Goal: Information Seeking & Learning: Learn about a topic

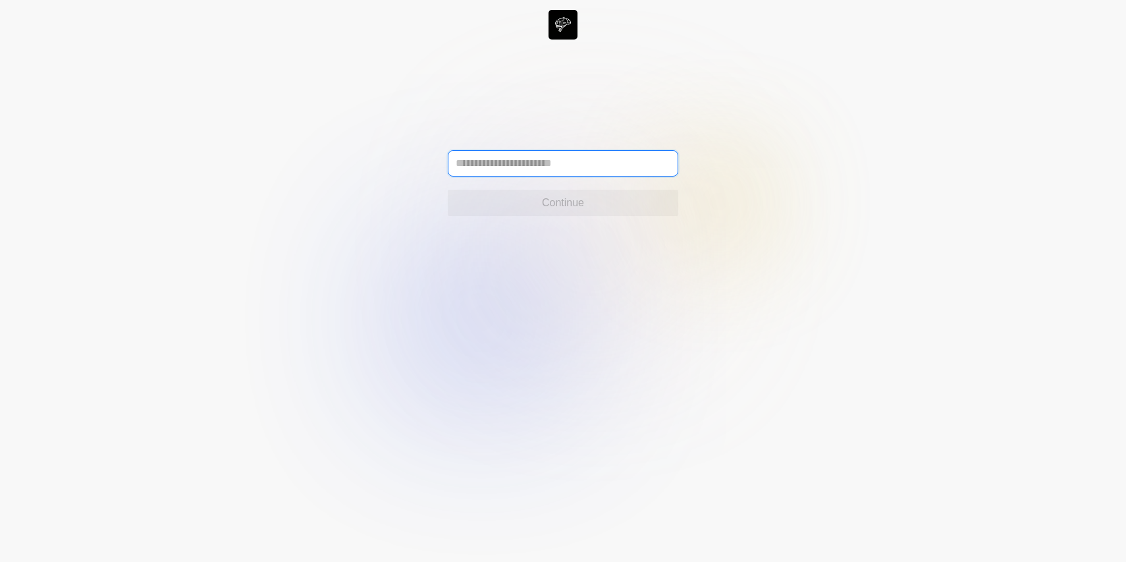
click at [551, 163] on input "text" at bounding box center [563, 163] width 230 height 26
click at [535, 165] on input "text" at bounding box center [563, 163] width 230 height 26
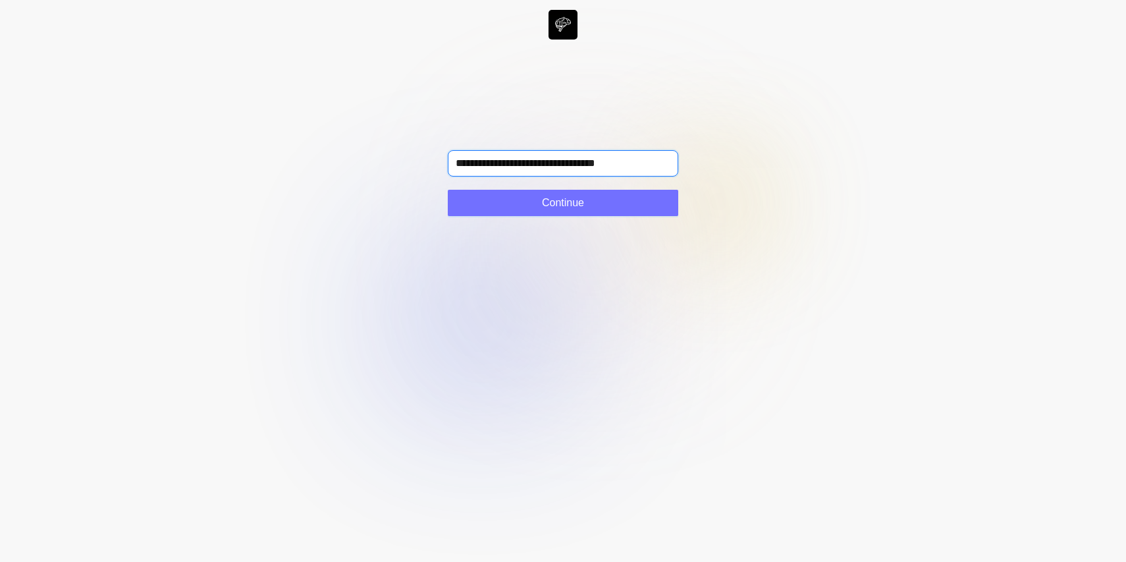
type input "**********"
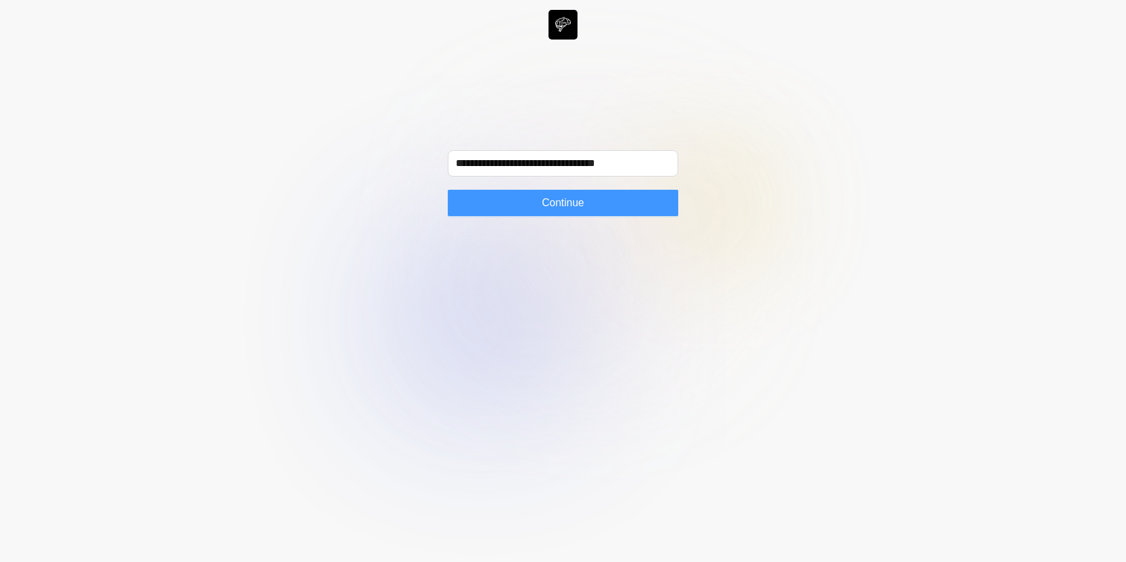
click at [522, 201] on button "Continue" at bounding box center [563, 203] width 230 height 26
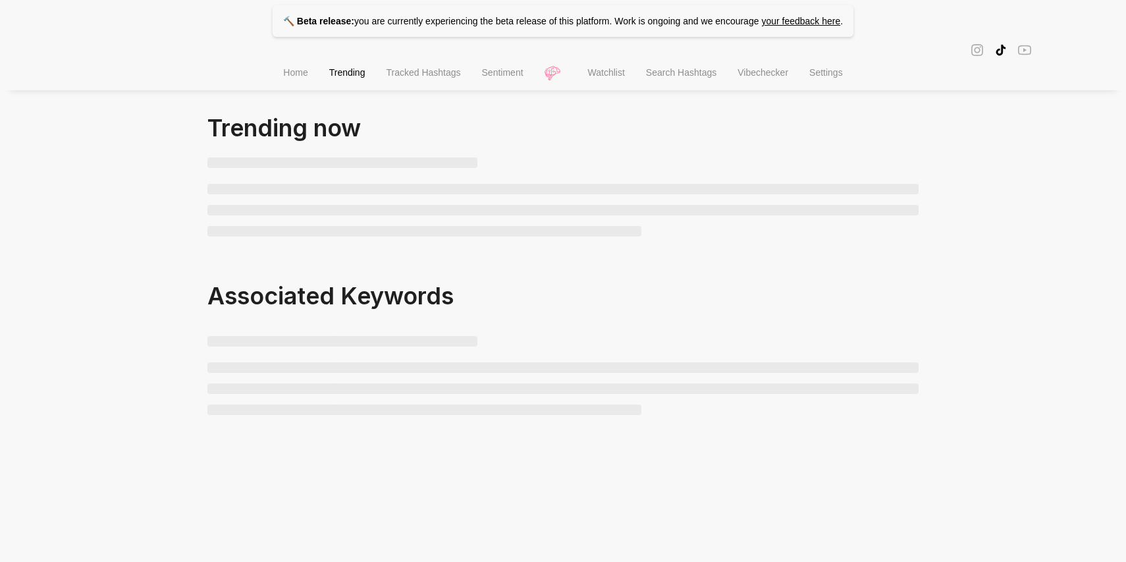
click at [55, 185] on div "🔨 Beta release: you are currently experiencing the beta release of this platfor…" at bounding box center [563, 233] width 1126 height 466
click at [281, 57] on div at bounding box center [563, 49] width 1126 height 15
click at [285, 68] on span "Home" at bounding box center [295, 72] width 24 height 11
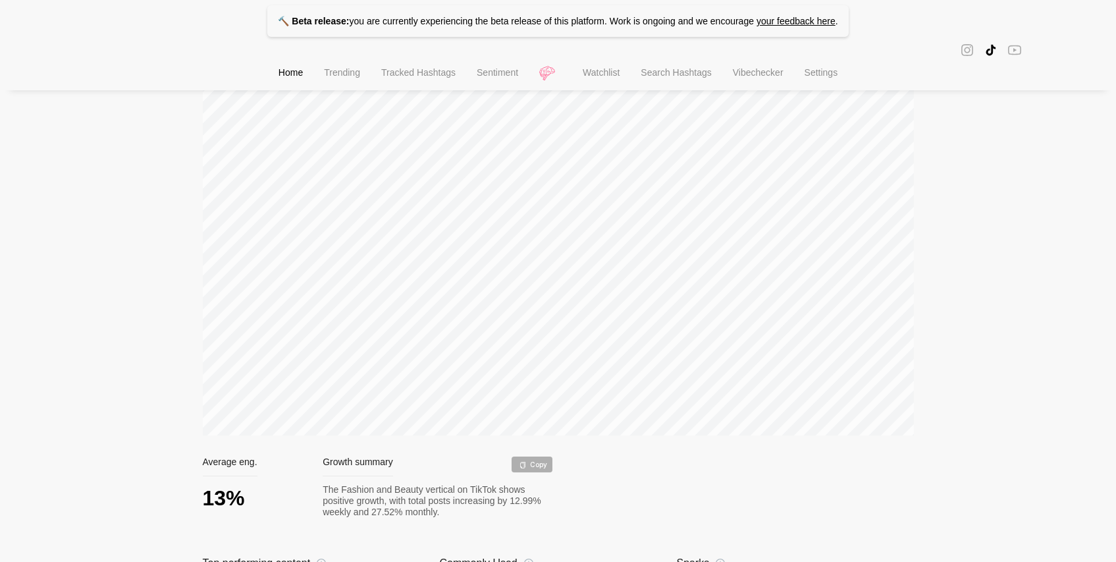
scroll to position [47, 0]
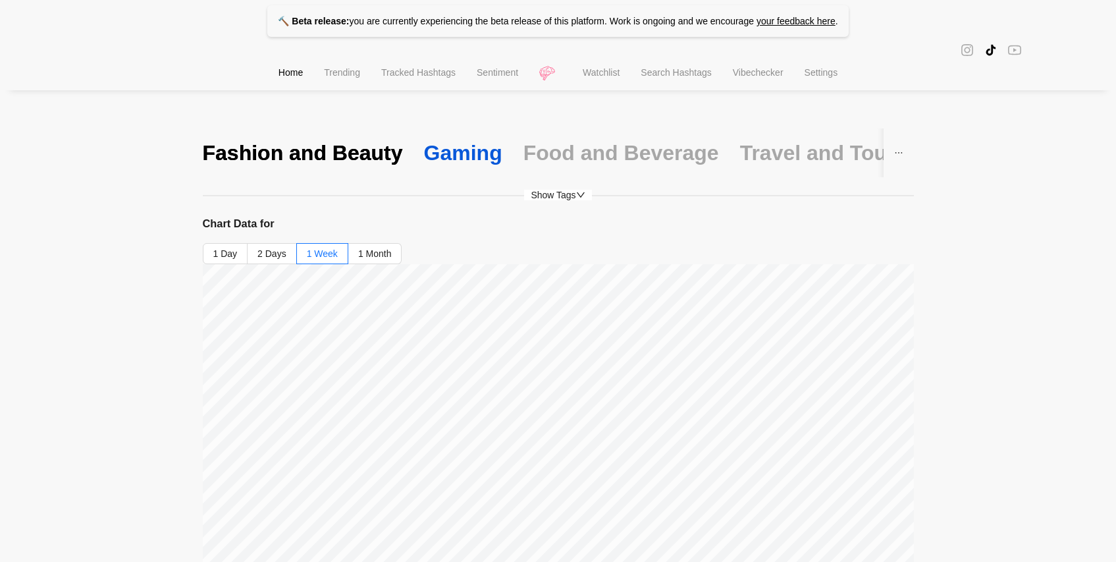
click at [475, 149] on div "Gaming" at bounding box center [463, 153] width 78 height 28
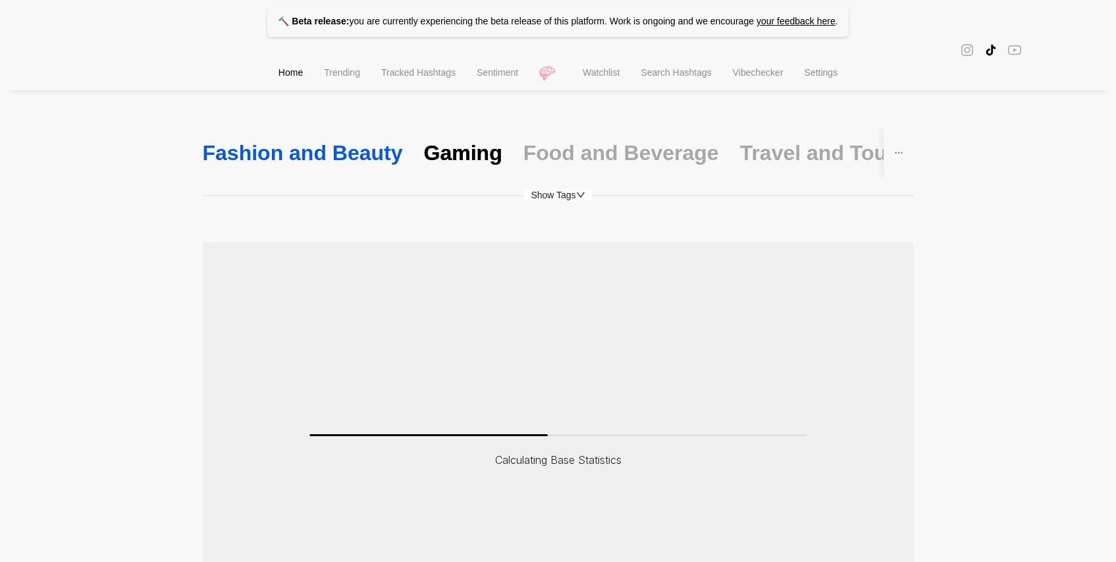
click at [333, 161] on div "Fashion and Beauty" at bounding box center [303, 153] width 200 height 28
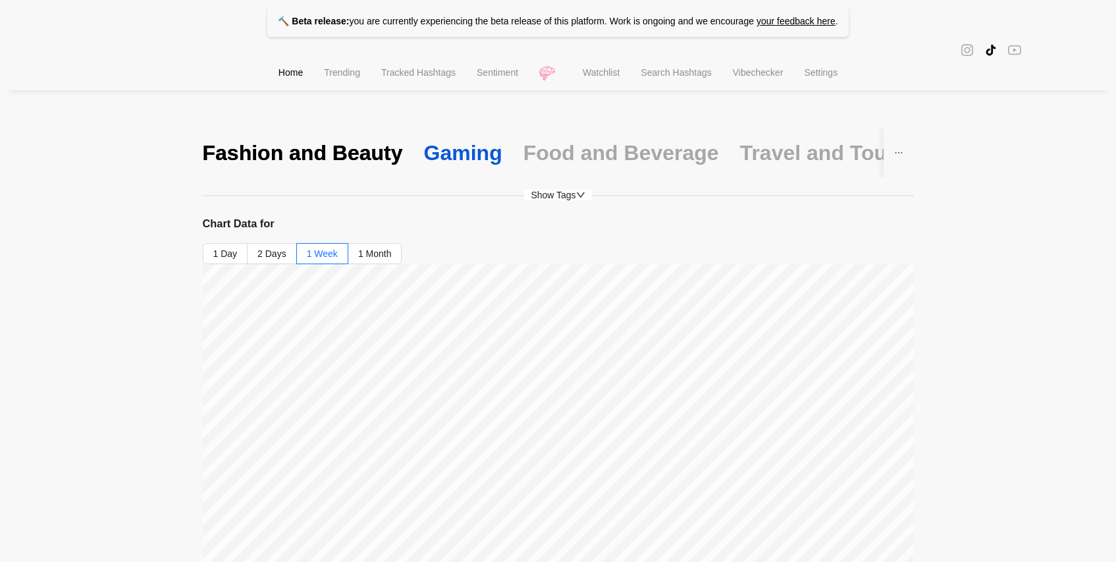
click at [443, 153] on div "Gaming" at bounding box center [463, 153] width 78 height 28
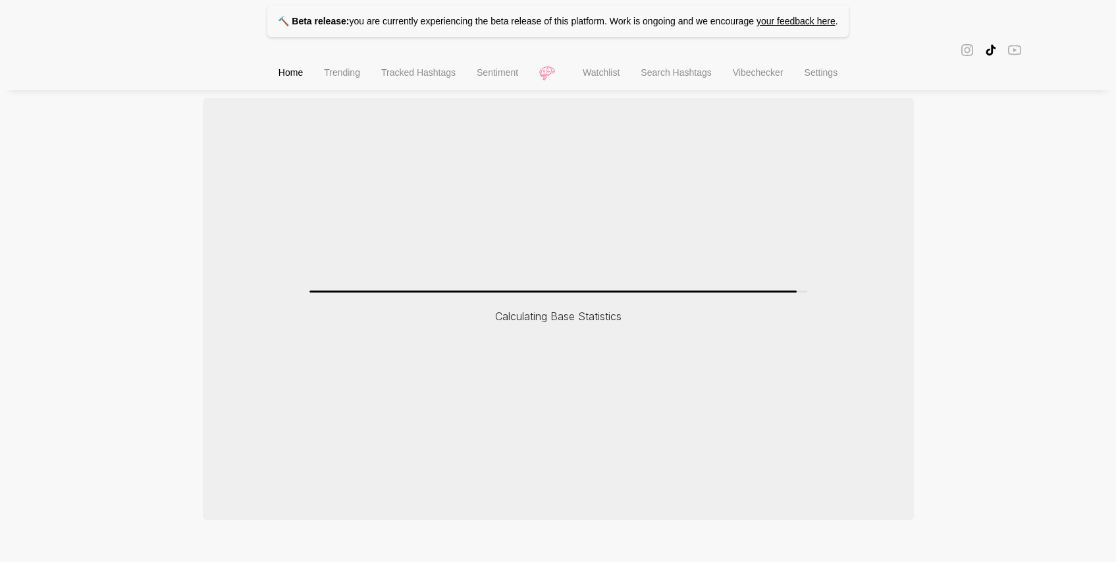
scroll to position [0, 0]
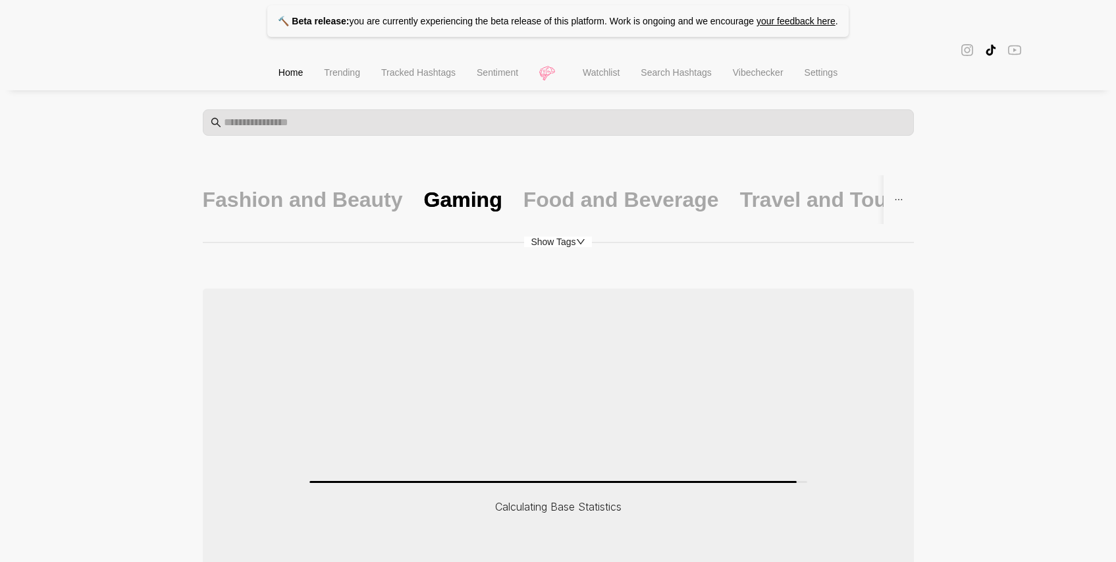
click at [564, 247] on div "Show Tags" at bounding box center [558, 241] width 711 height 14
click at [564, 246] on span "Show Tags" at bounding box center [557, 241] width 67 height 11
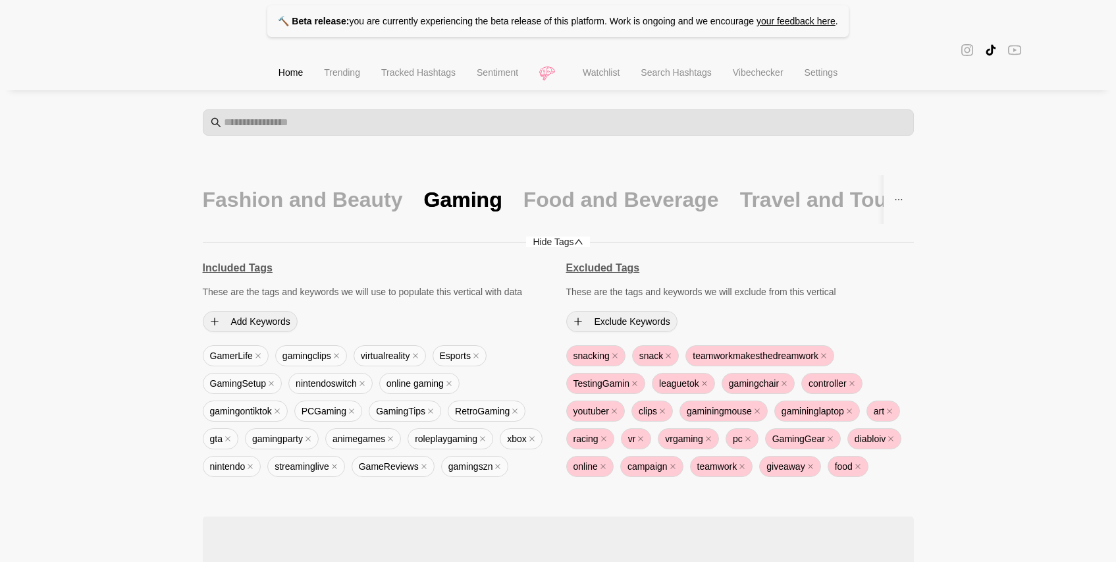
click at [568, 244] on span "Hide Tags" at bounding box center [557, 241] width 63 height 11
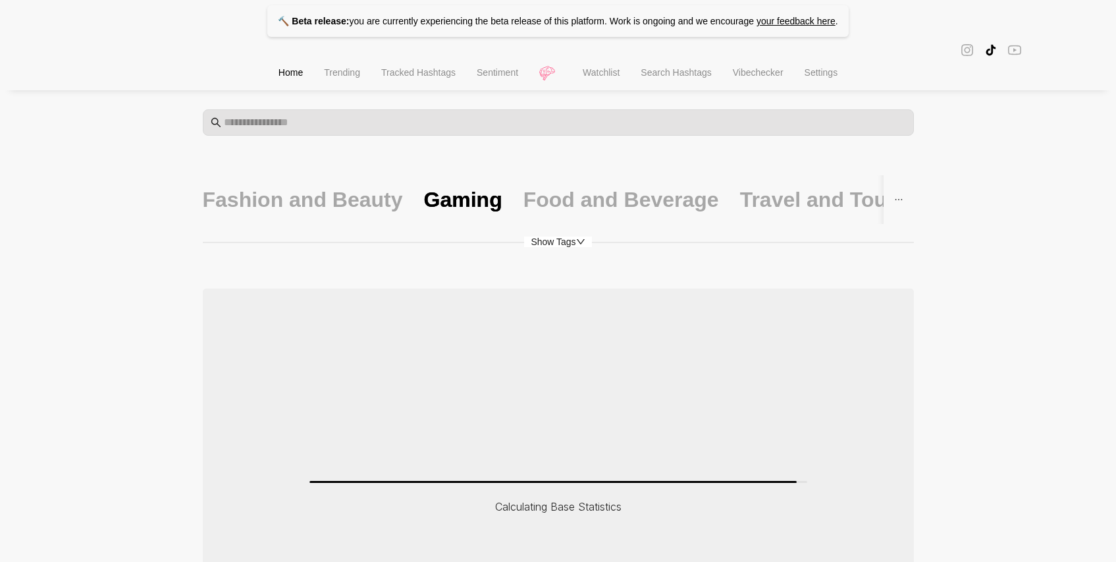
click at [619, 78] on span "Watchlist" at bounding box center [601, 72] width 37 height 11
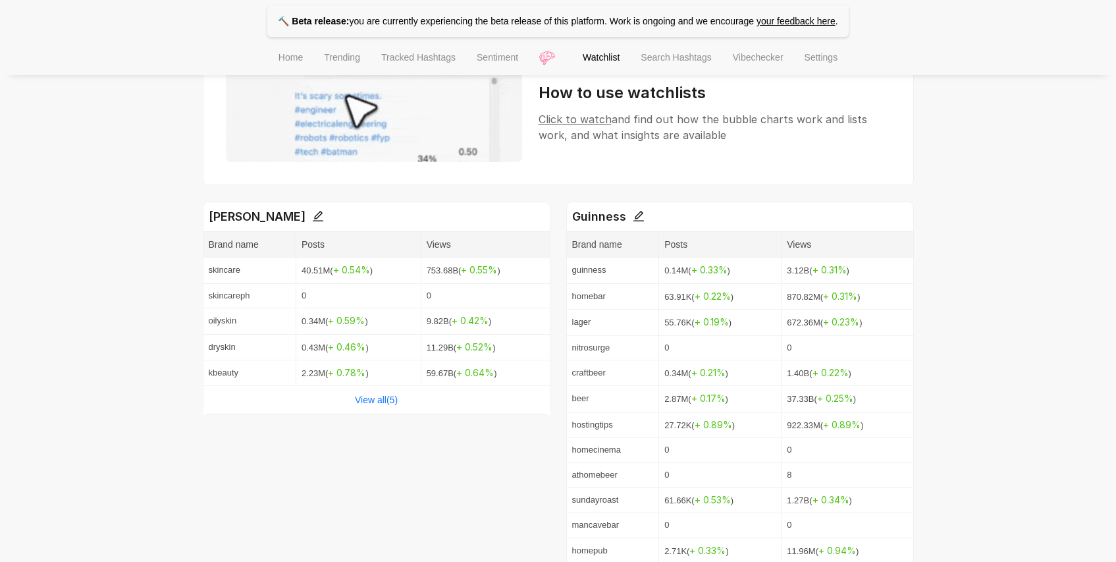
scroll to position [40, 0]
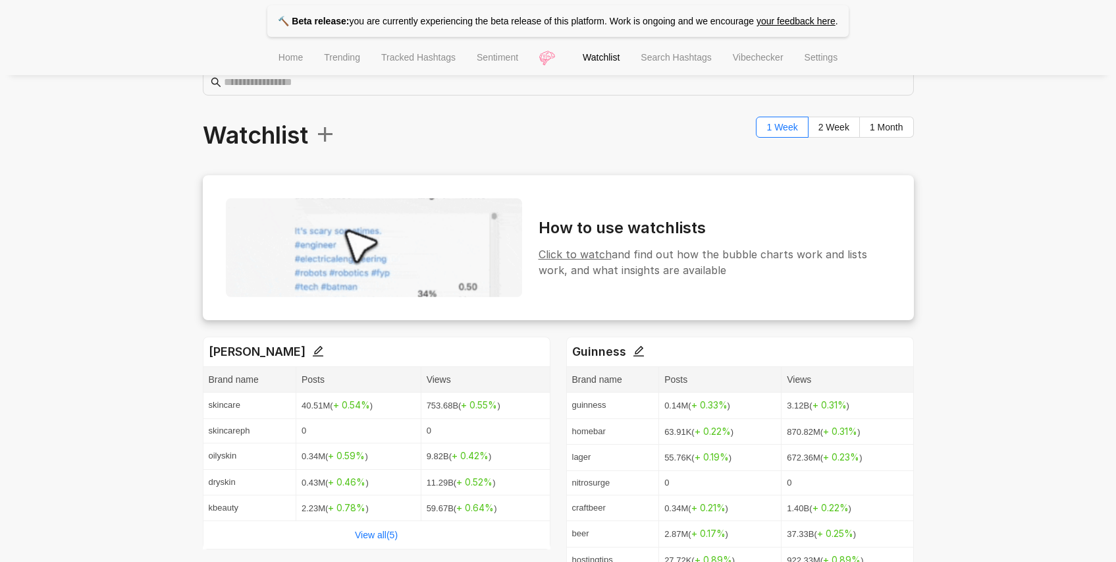
click at [605, 257] on span "Click to watch" at bounding box center [575, 254] width 73 height 13
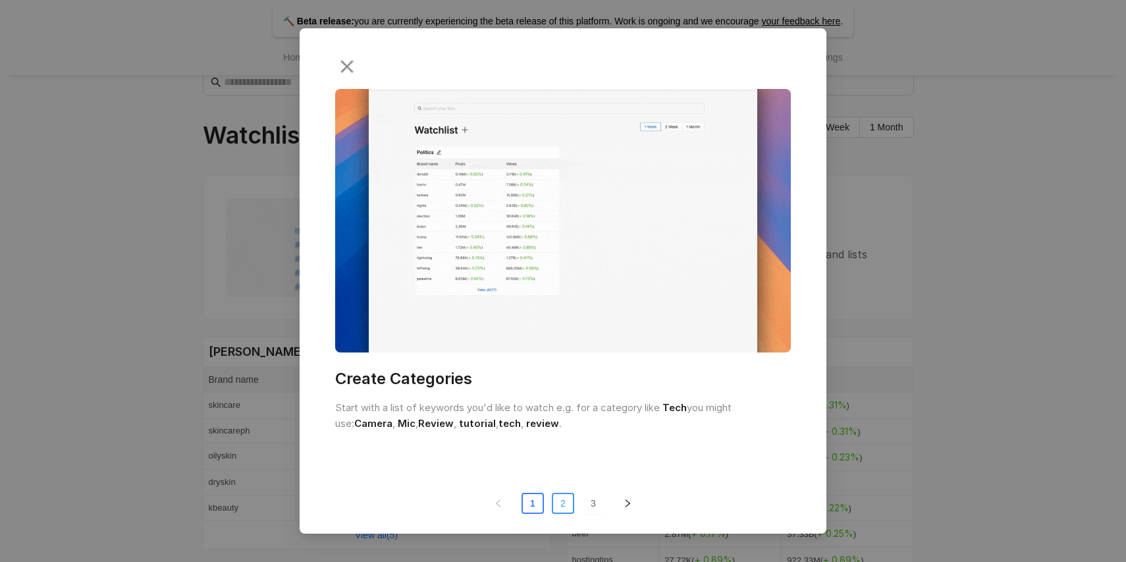
click at [562, 496] on button "2" at bounding box center [563, 503] width 22 height 21
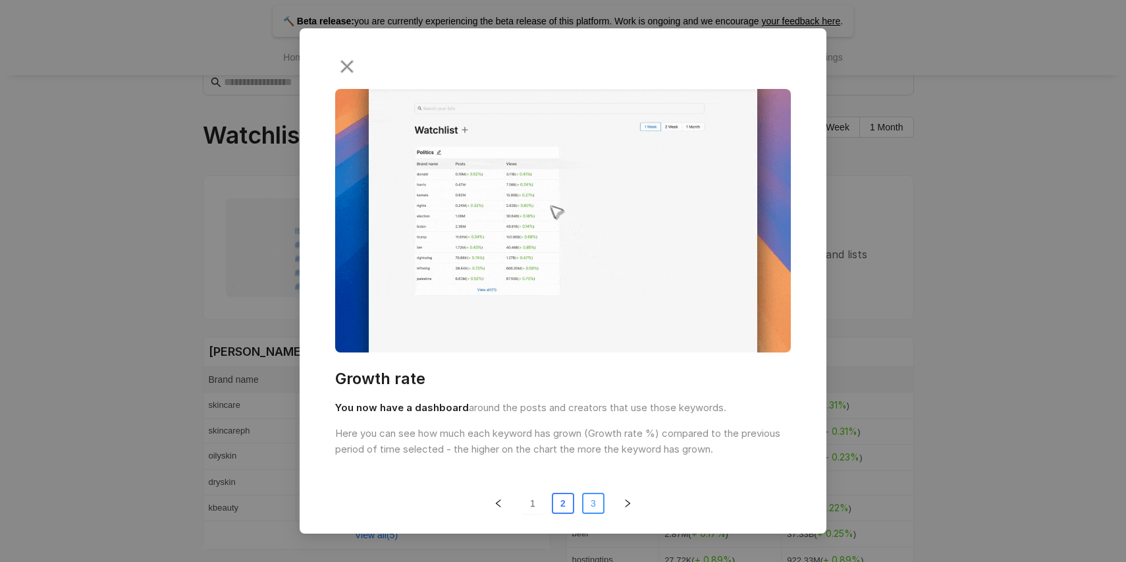
click at [600, 500] on button "3" at bounding box center [593, 503] width 22 height 21
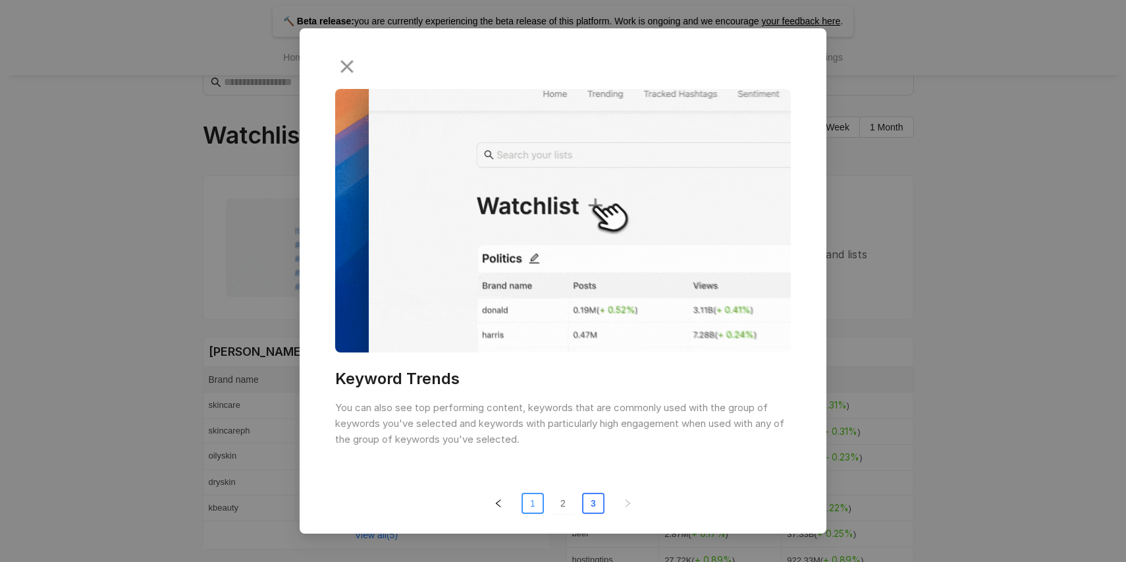
click at [525, 502] on button "1" at bounding box center [533, 503] width 22 height 21
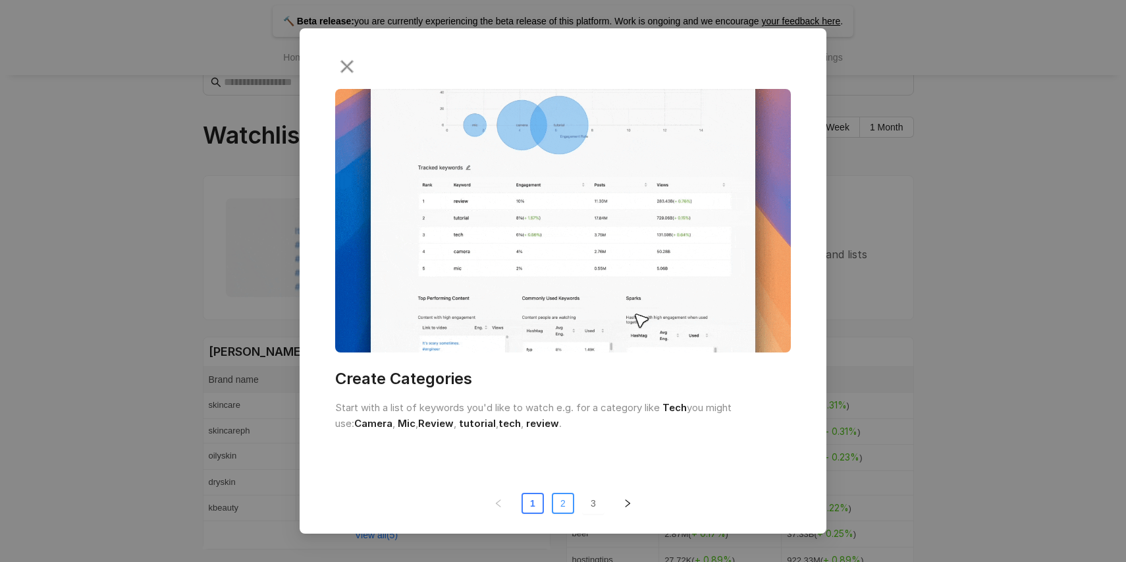
click at [553, 501] on button "2" at bounding box center [563, 503] width 22 height 21
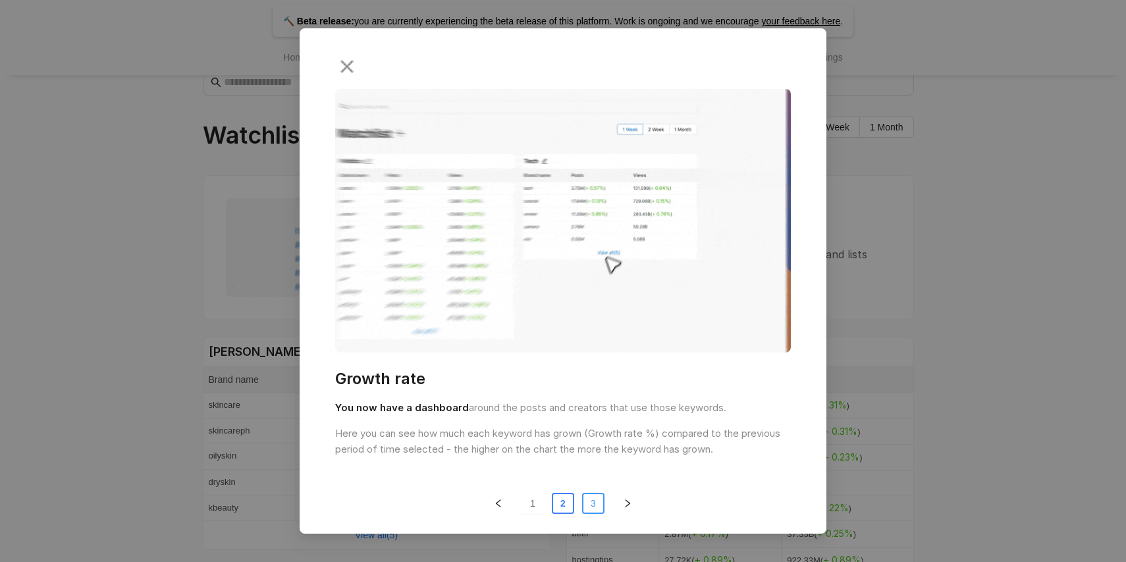
click at [591, 502] on button "3" at bounding box center [593, 503] width 22 height 21
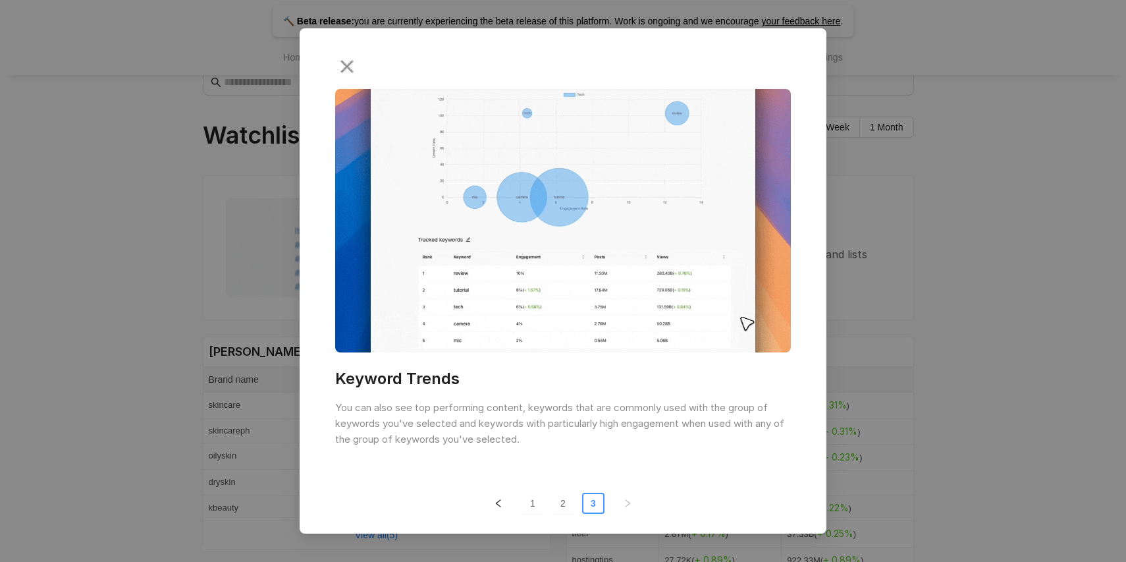
click at [602, 500] on button "3" at bounding box center [593, 503] width 22 height 21
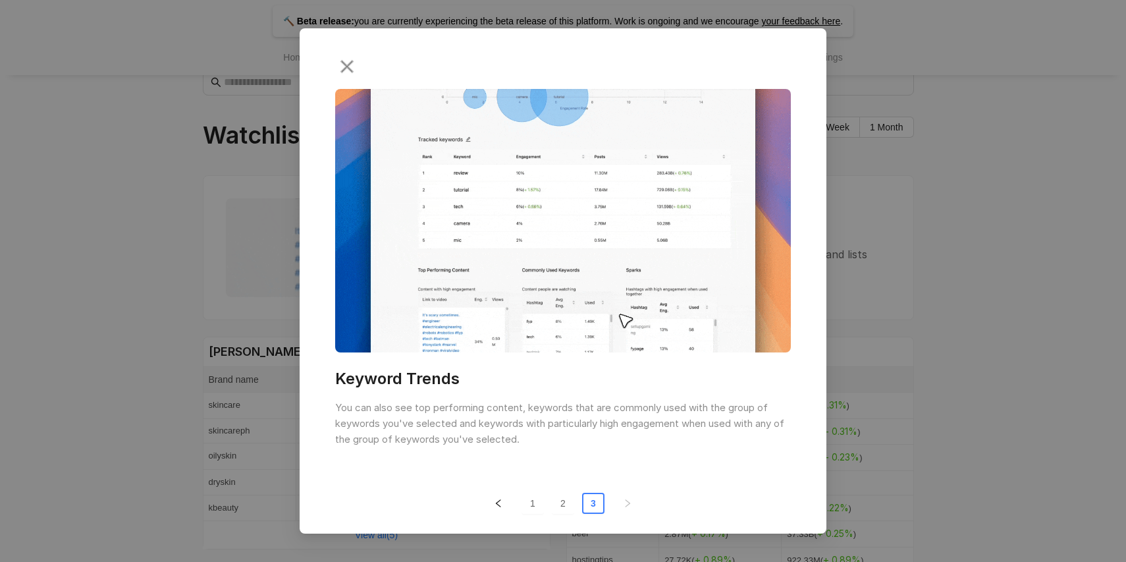
click at [199, 353] on div "Keyword Trends You can also see top performing content, keywords that are commo…" at bounding box center [563, 281] width 1126 height 562
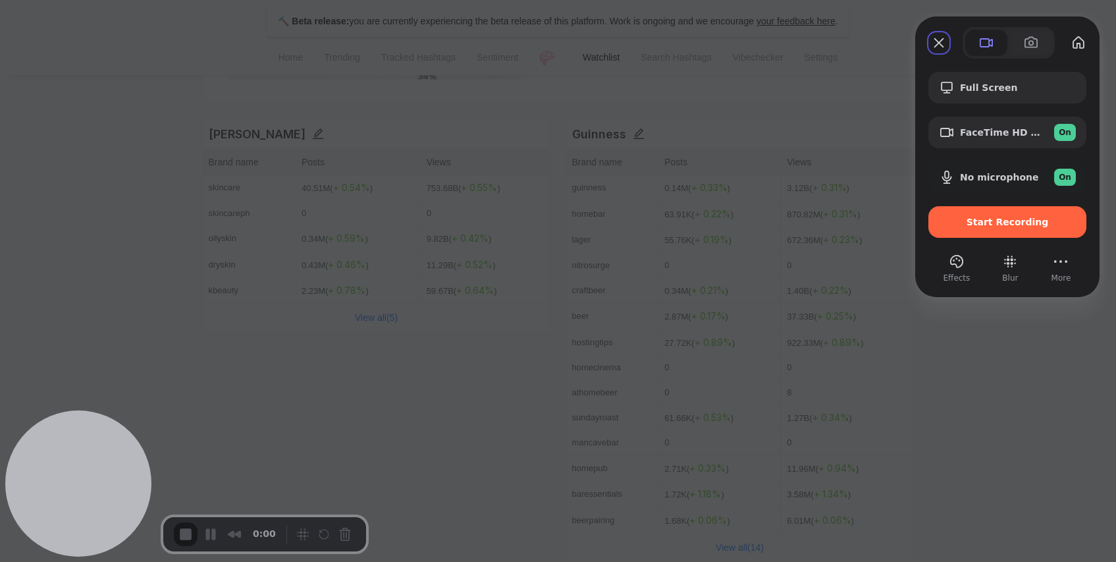
scroll to position [190, 0]
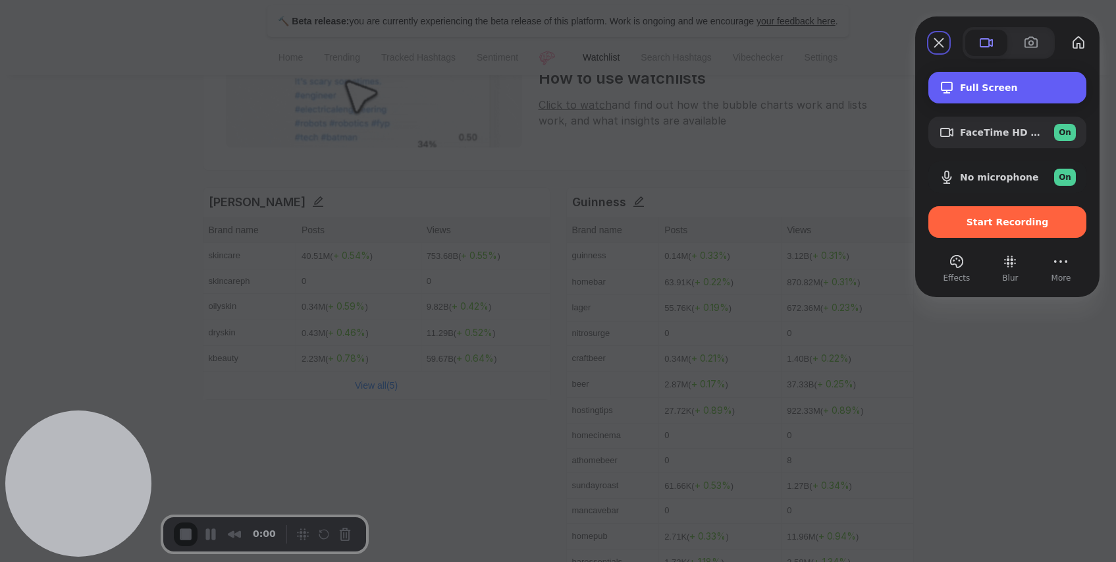
click at [1026, 91] on span "Full Screen" at bounding box center [1018, 87] width 116 height 11
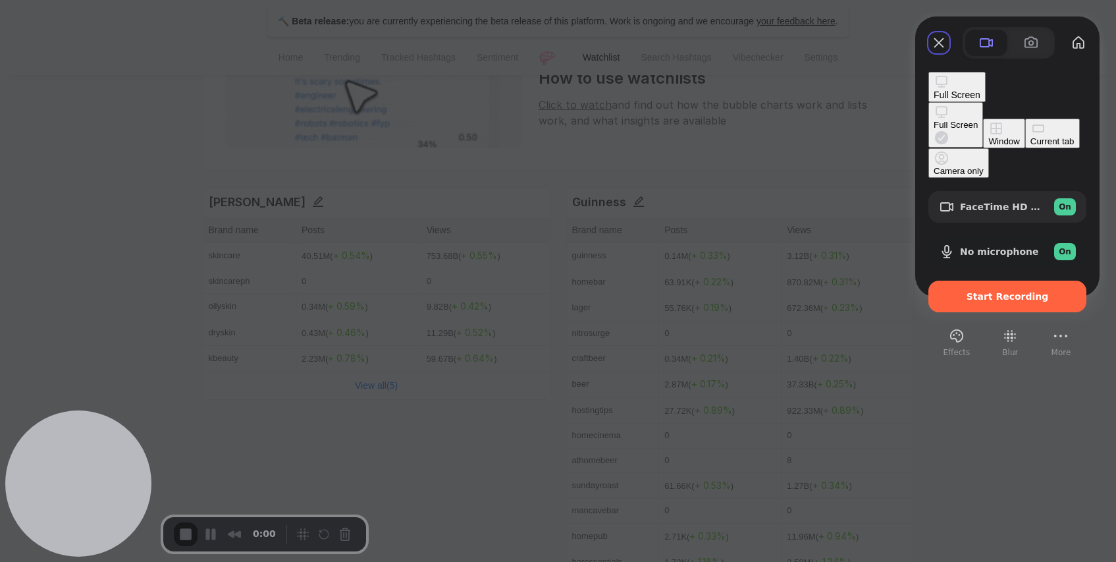
click at [1031, 146] on div "Current tab" at bounding box center [1053, 141] width 44 height 10
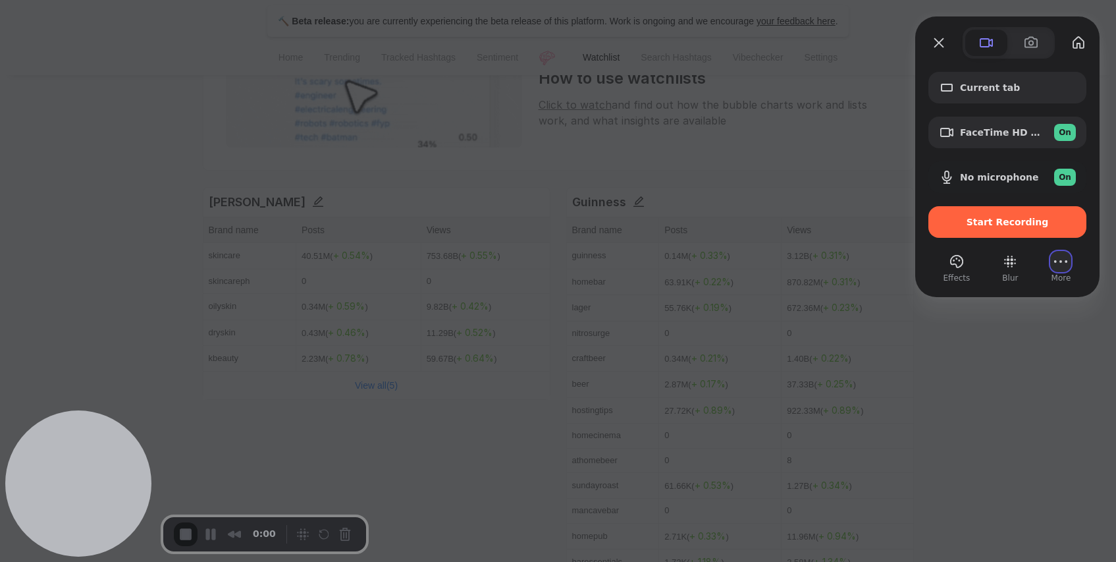
click at [1065, 269] on button "More (1 unread)" at bounding box center [1060, 261] width 21 height 21
click at [1015, 102] on span "Settings" at bounding box center [992, 108] width 43 height 13
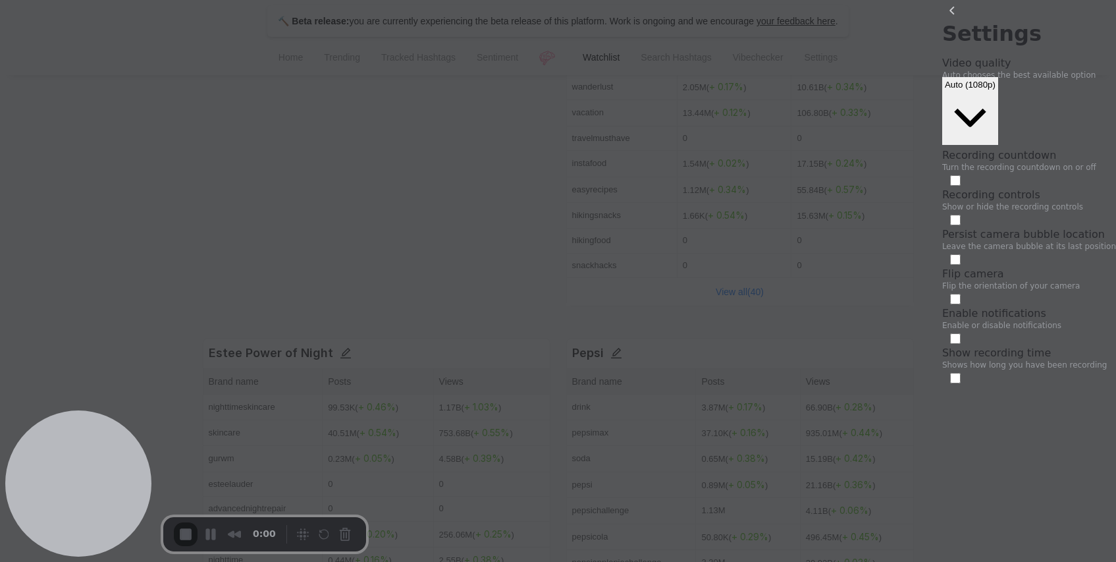
click at [1042, 60] on div "Video quality Auto chooses the best available option Auto (1080p)" at bounding box center [1029, 103] width 174 height 92
click at [996, 80] on span "Auto (1080p)" at bounding box center [970, 85] width 51 height 10
click at [942, 21] on button "back" at bounding box center [952, 10] width 21 height 21
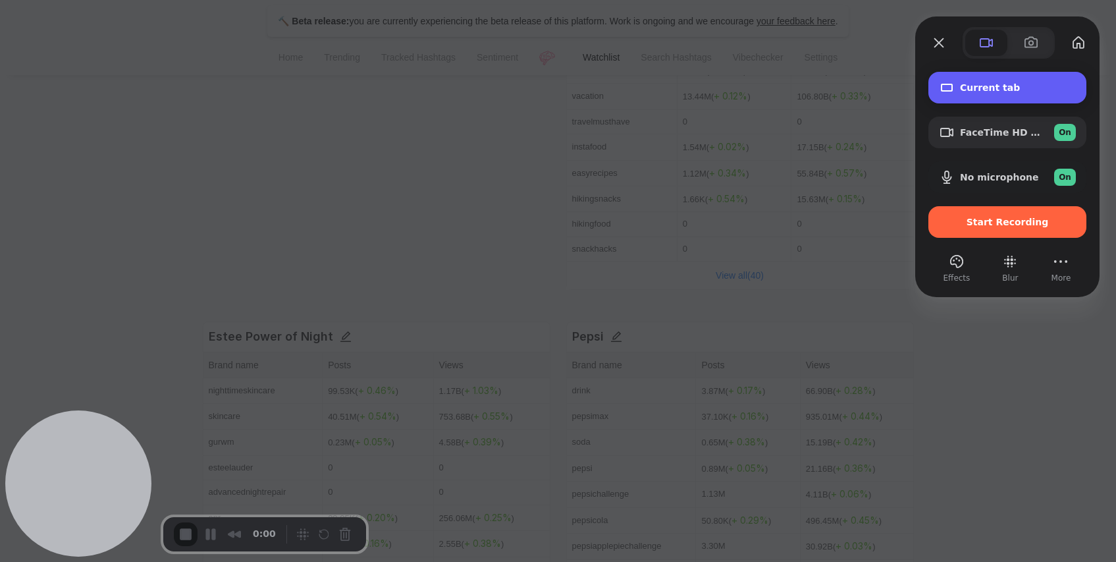
click at [1000, 92] on span "Current tab" at bounding box center [1018, 87] width 116 height 11
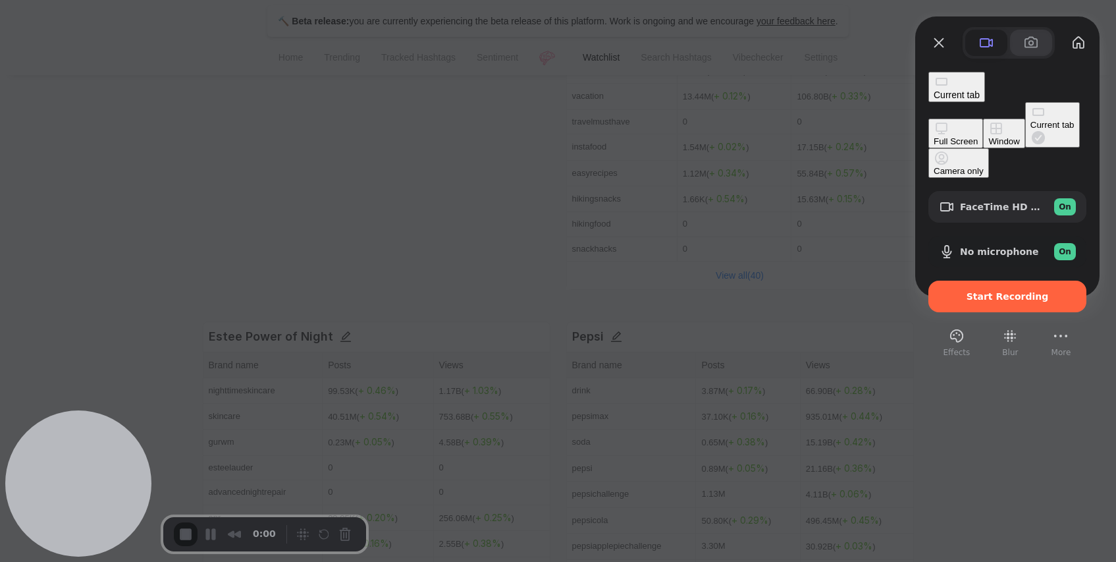
click at [1029, 49] on span at bounding box center [1031, 43] width 16 height 16
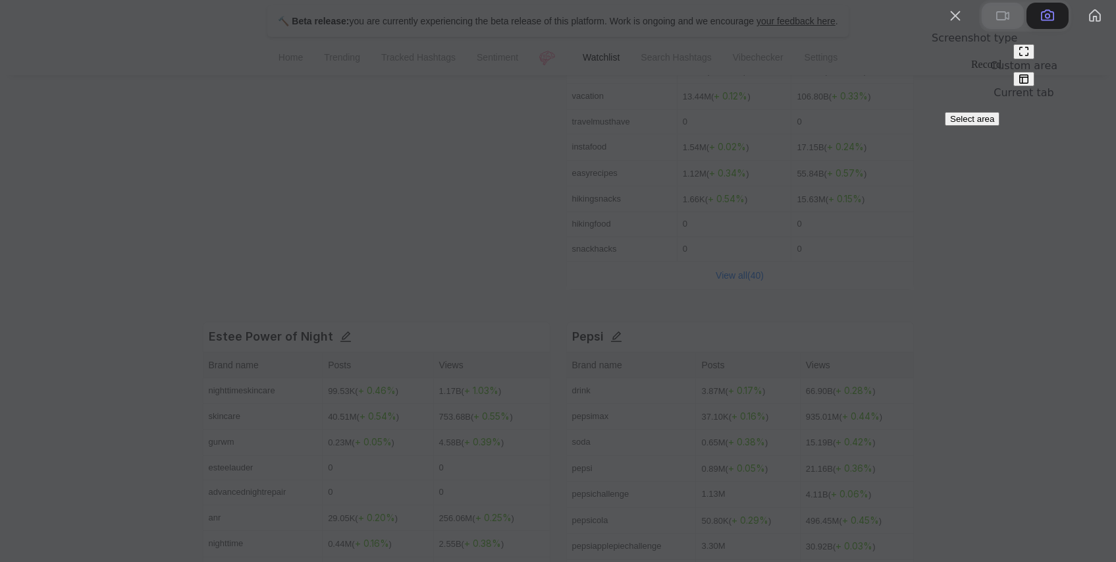
click at [995, 24] on span at bounding box center [1003, 16] width 16 height 16
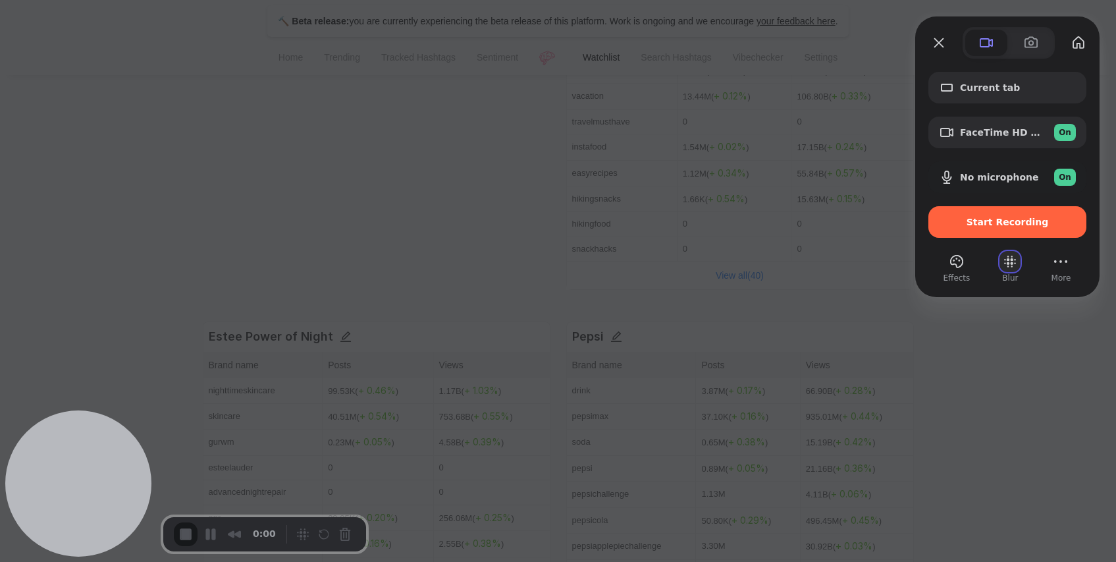
click at [1012, 267] on button "Blur" at bounding box center [1010, 261] width 21 height 21
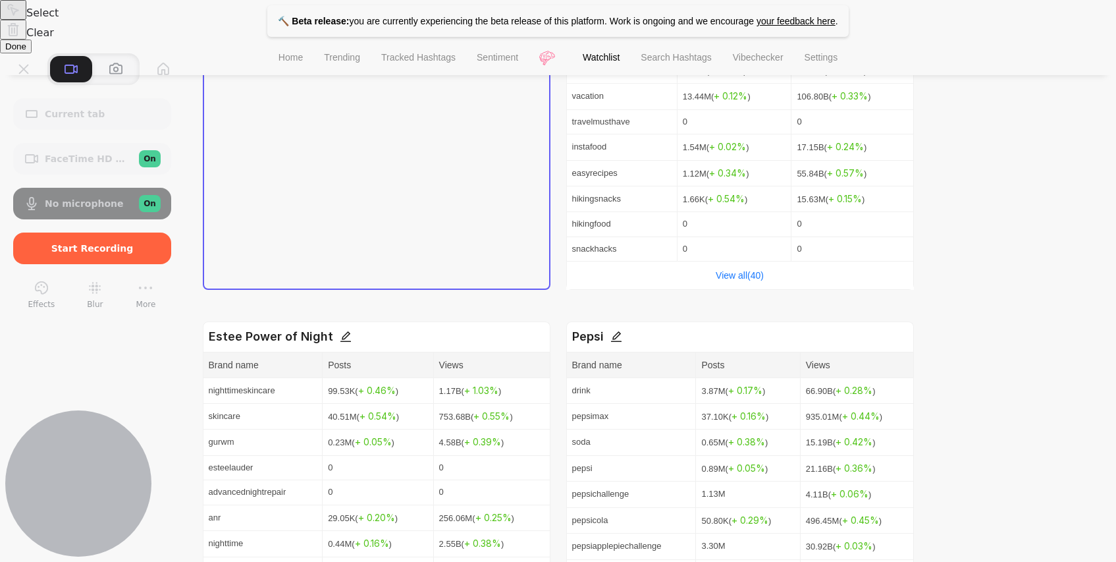
click at [485, 232] on div at bounding box center [558, 281] width 1116 height 562
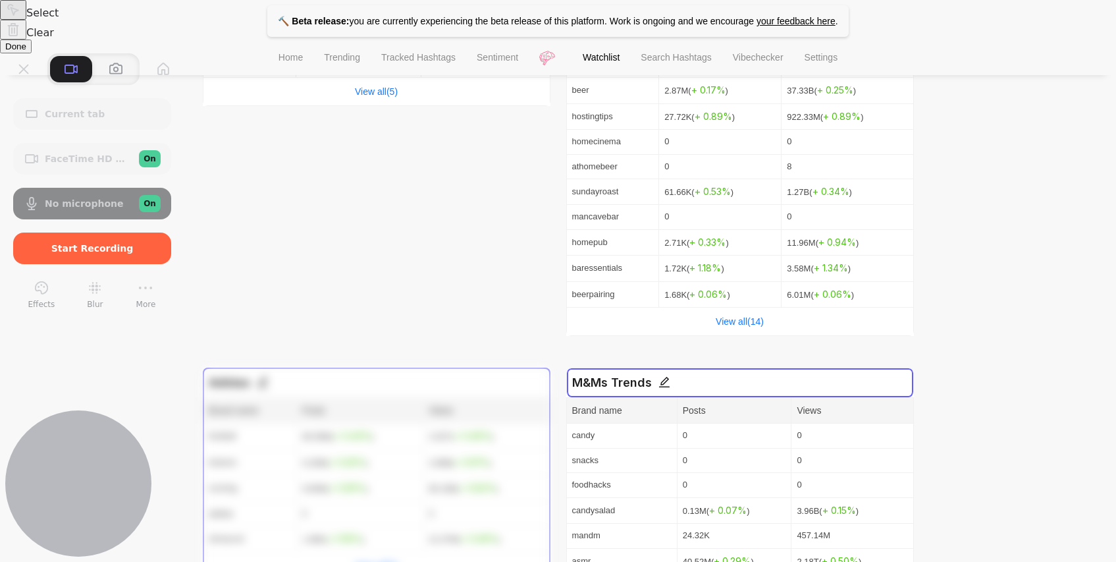
scroll to position [0, 0]
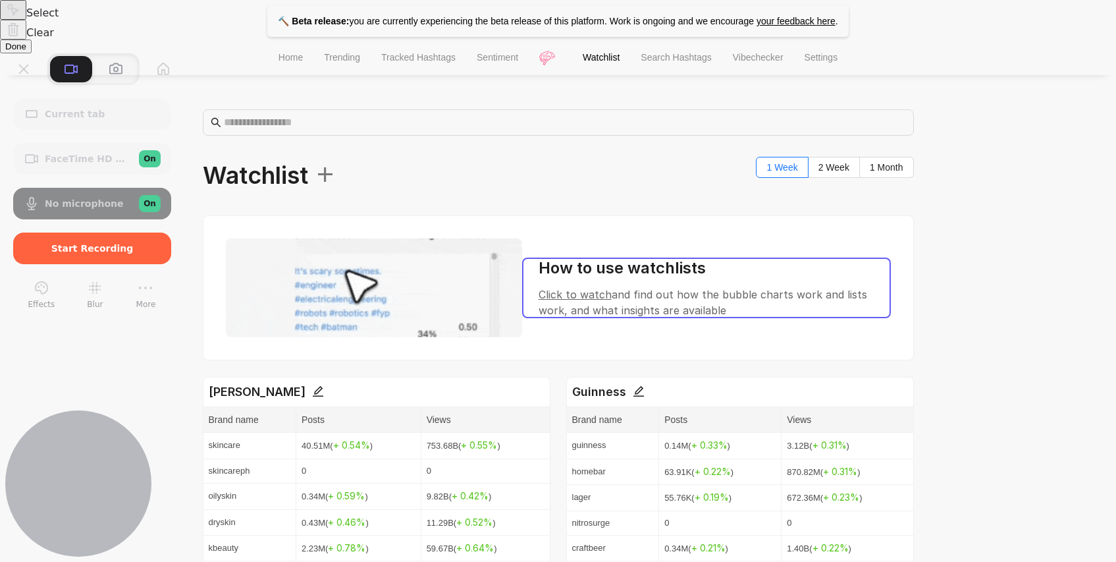
click at [824, 281] on div at bounding box center [558, 281] width 1116 height 562
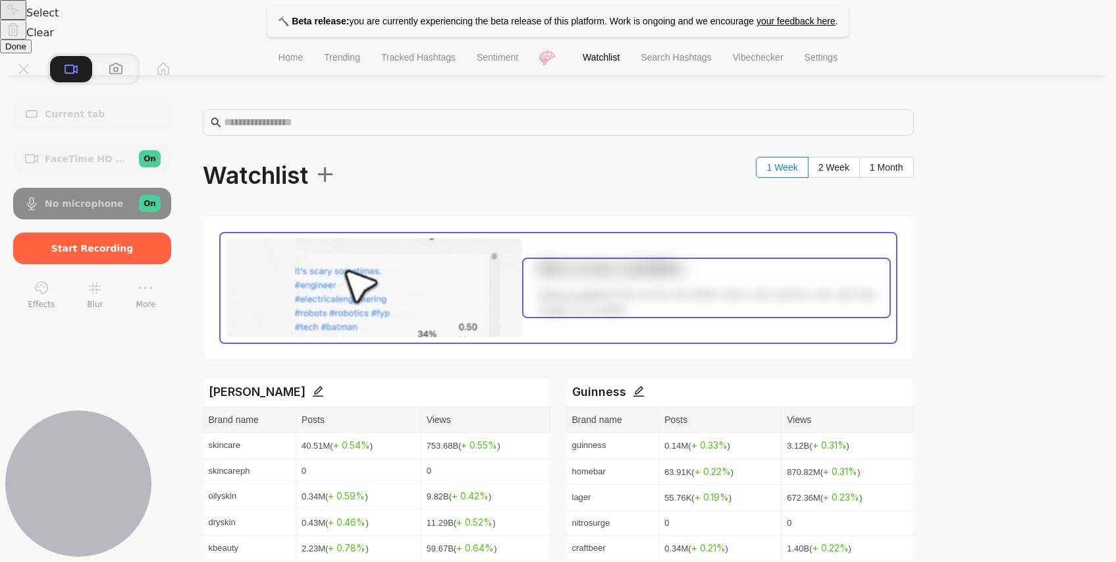
click at [834, 240] on div at bounding box center [558, 281] width 1116 height 562
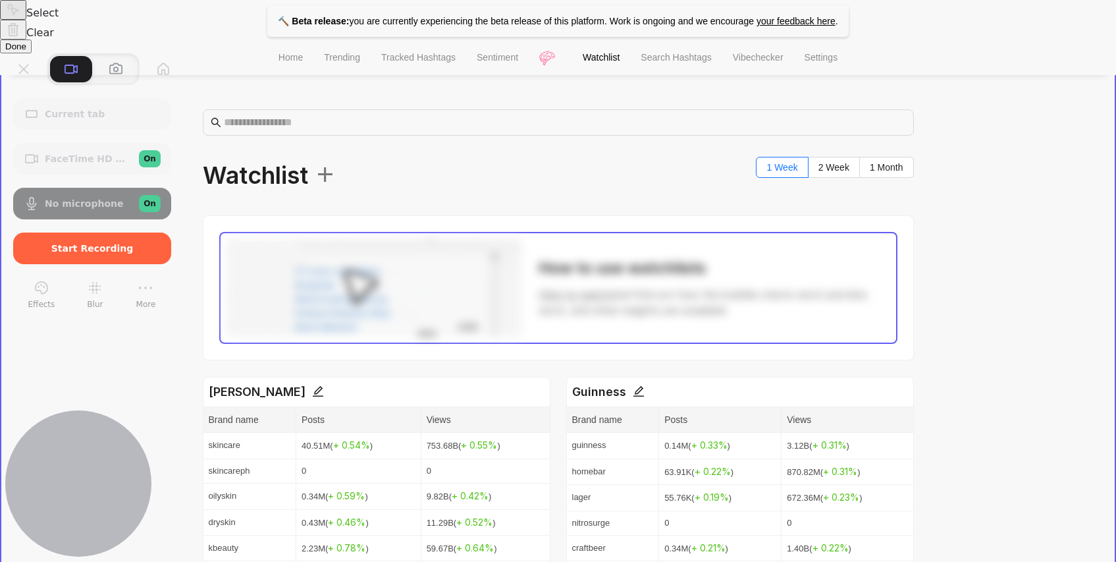
scroll to position [163, 0]
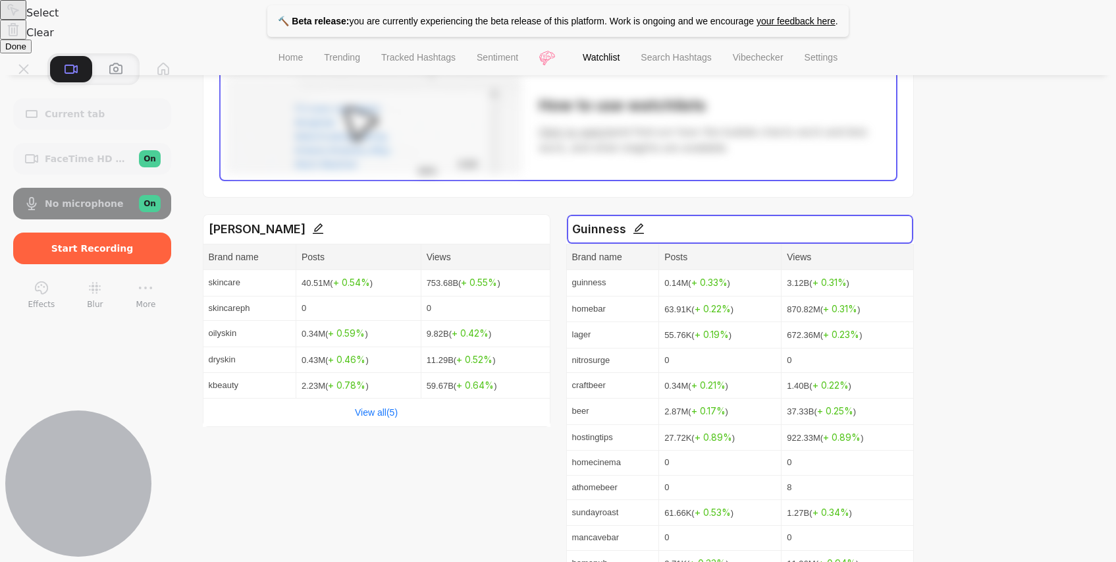
click at [767, 236] on div at bounding box center [558, 281] width 1116 height 562
click at [744, 302] on div at bounding box center [558, 281] width 1116 height 562
click at [720, 277] on div at bounding box center [558, 281] width 1116 height 562
click at [763, 335] on div at bounding box center [558, 281] width 1116 height 562
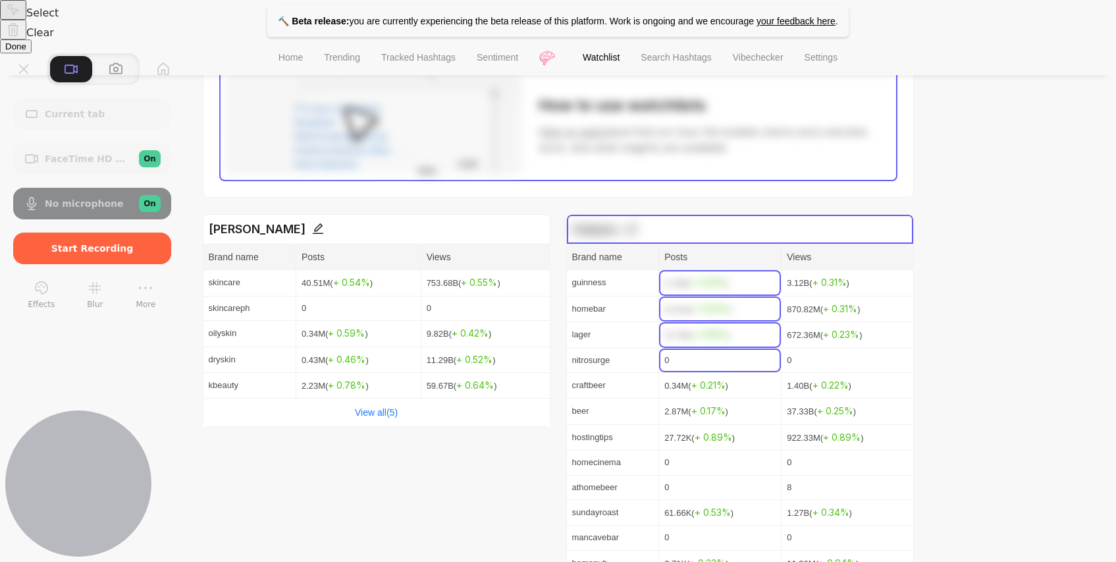
click at [759, 366] on div at bounding box center [558, 281] width 1116 height 562
click at [755, 403] on div at bounding box center [558, 281] width 1116 height 562
click at [756, 390] on div at bounding box center [558, 281] width 1116 height 562
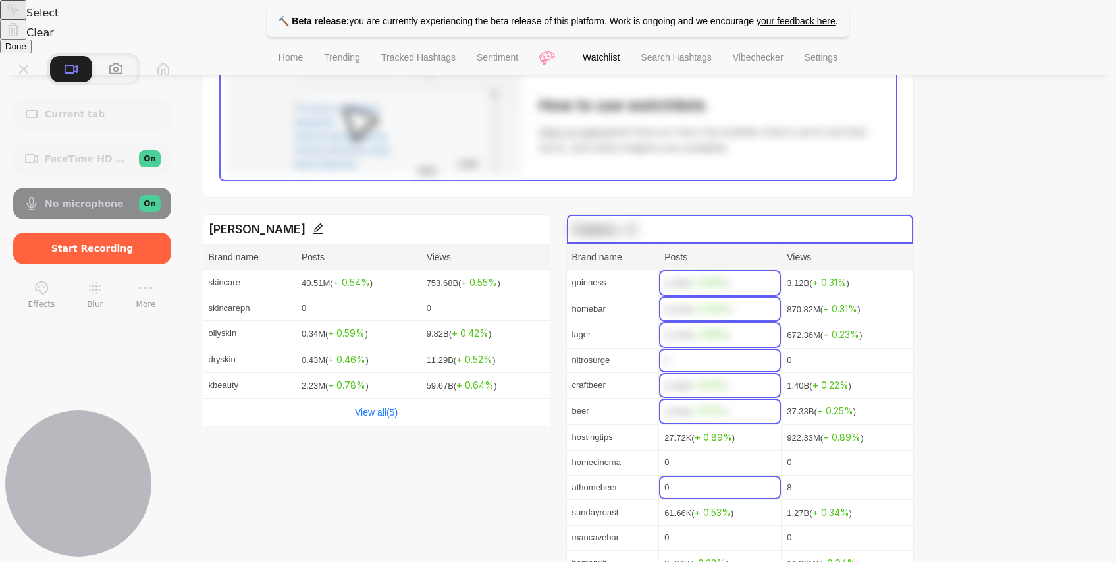
click at [26, 40] on button "Select to clear all blurs" at bounding box center [13, 30] width 26 height 20
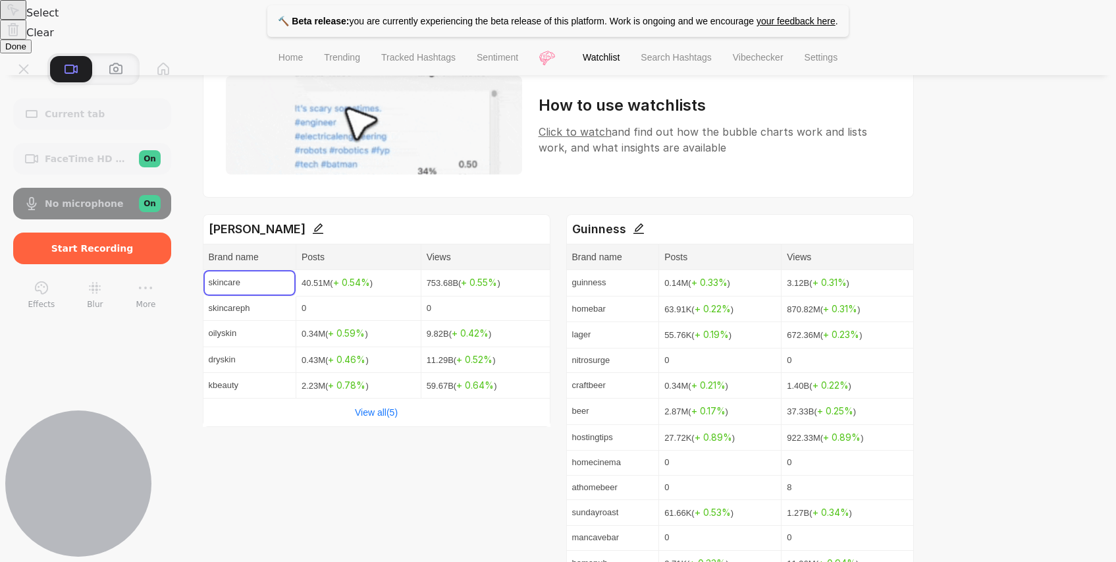
scroll to position [0, 0]
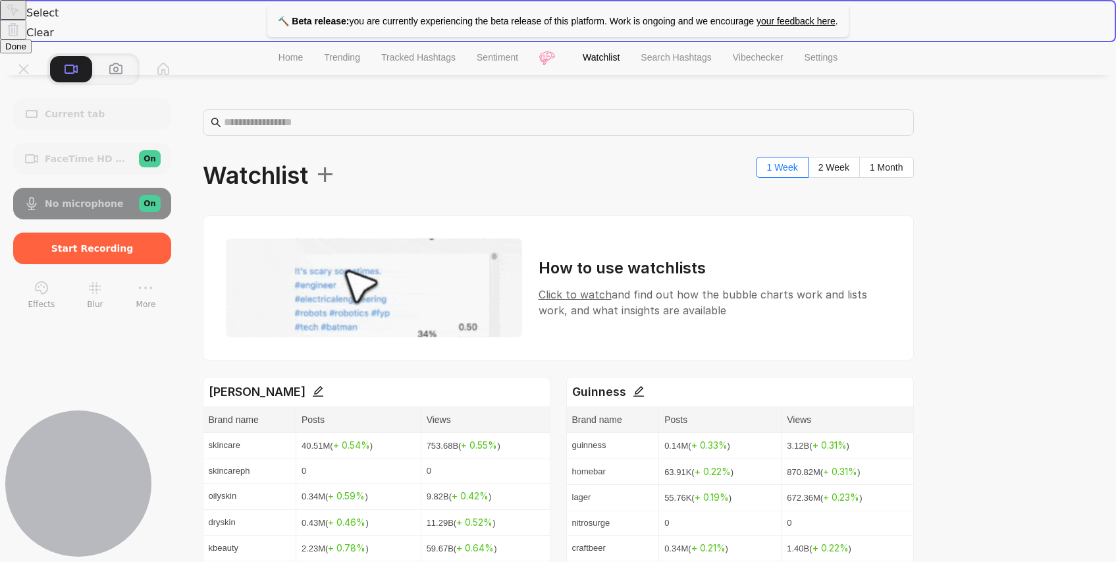
click at [315, 20] on div at bounding box center [558, 281] width 1116 height 562
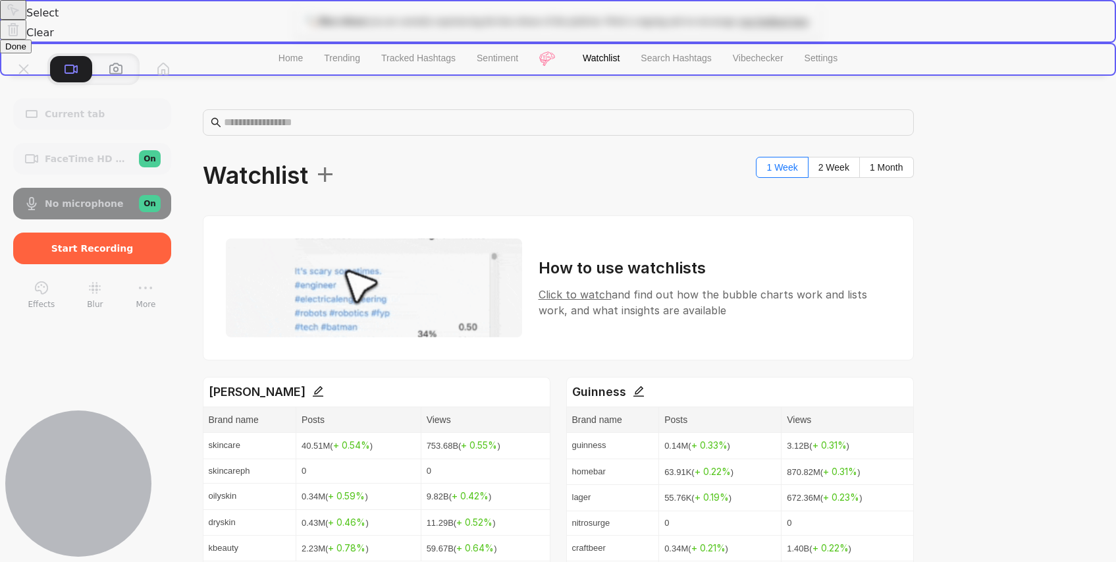
click at [546, 69] on div at bounding box center [558, 281] width 1116 height 562
click at [26, 40] on button "Select to clear all blurs" at bounding box center [13, 30] width 26 height 20
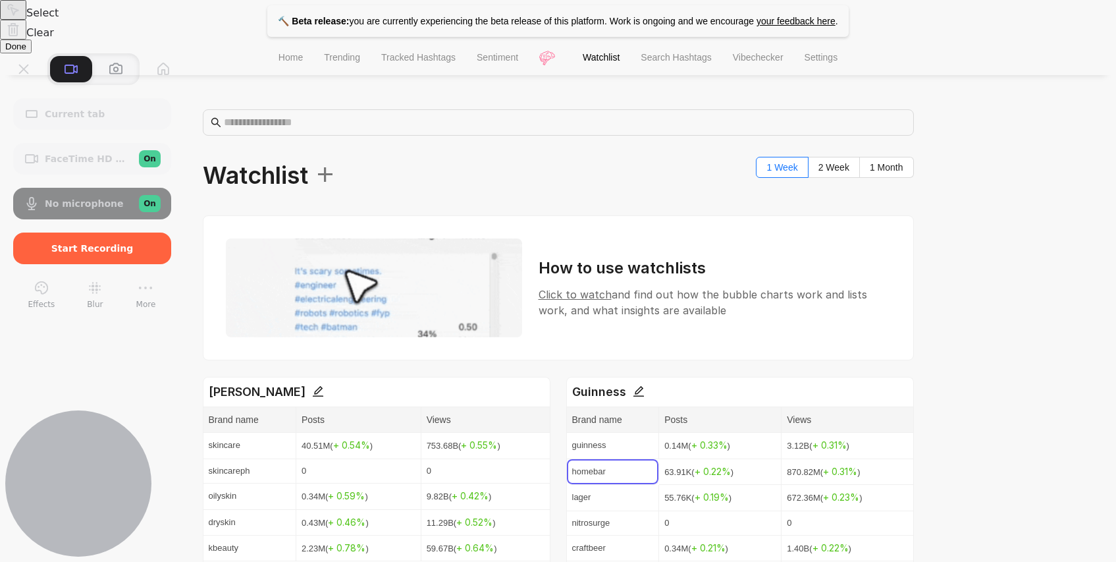
click at [32, 53] on button "Done" at bounding box center [16, 47] width 32 height 14
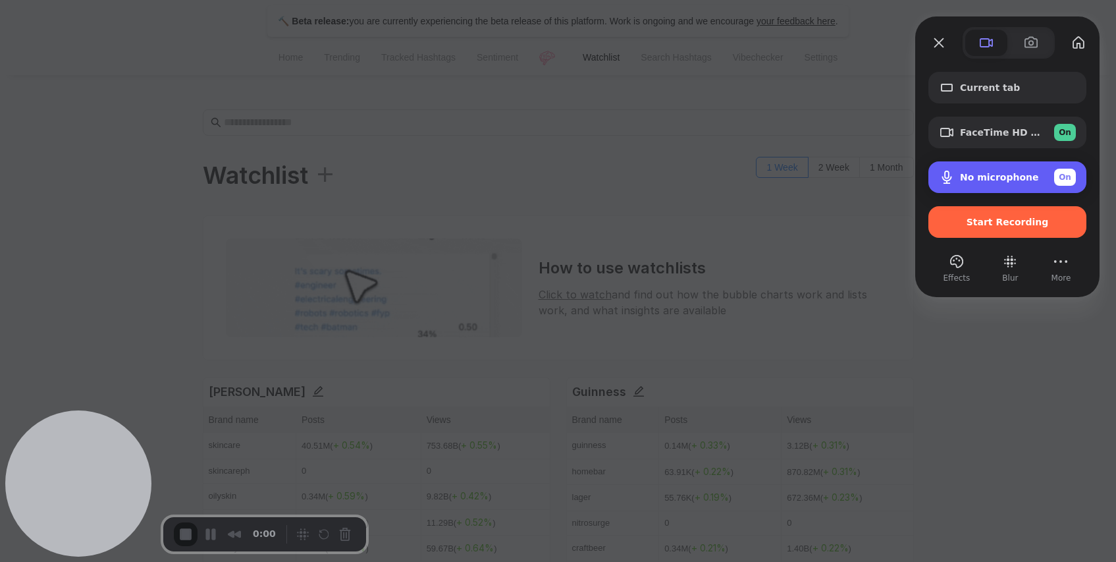
click at [1052, 179] on div "No microphone On" at bounding box center [1018, 177] width 116 height 17
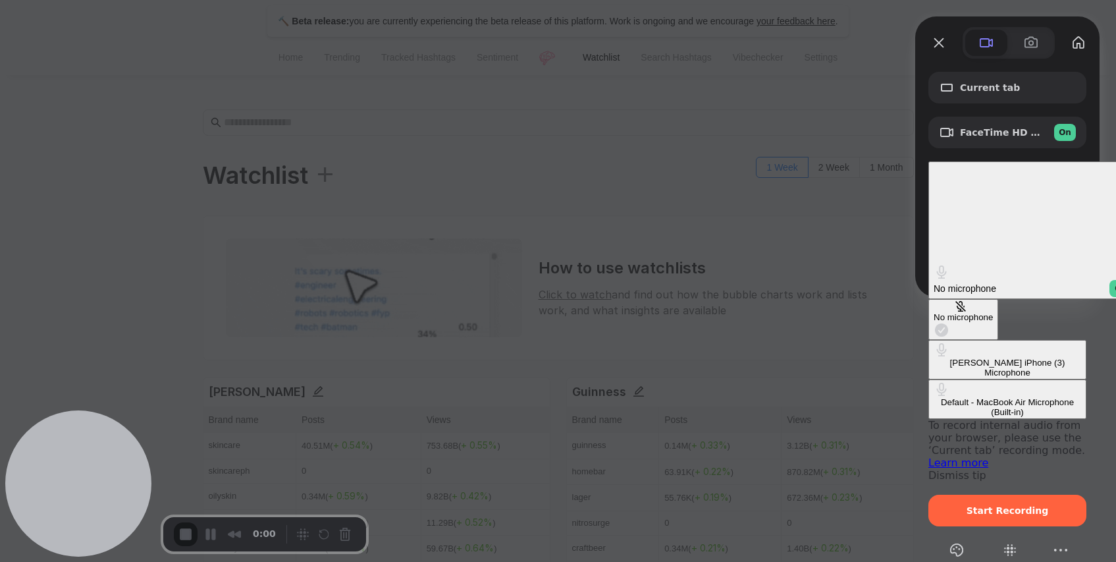
click at [934, 397] on div "Default - MacBook Air Microphone (Built-in)" at bounding box center [1008, 407] width 148 height 20
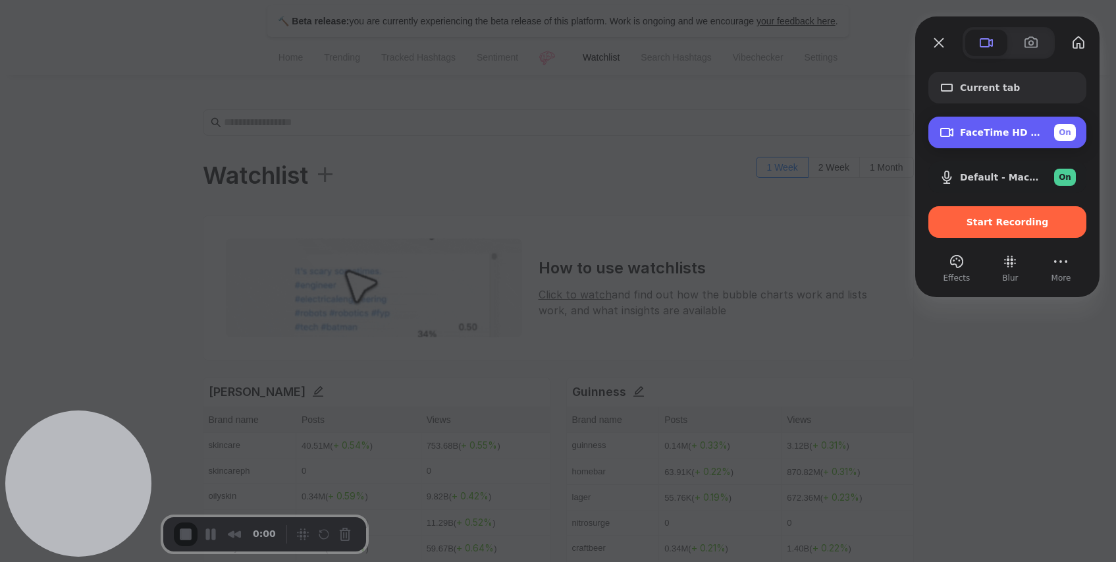
click at [999, 118] on div "FaceTime HD Camera (5B00:3AA6) On" at bounding box center [1008, 133] width 158 height 32
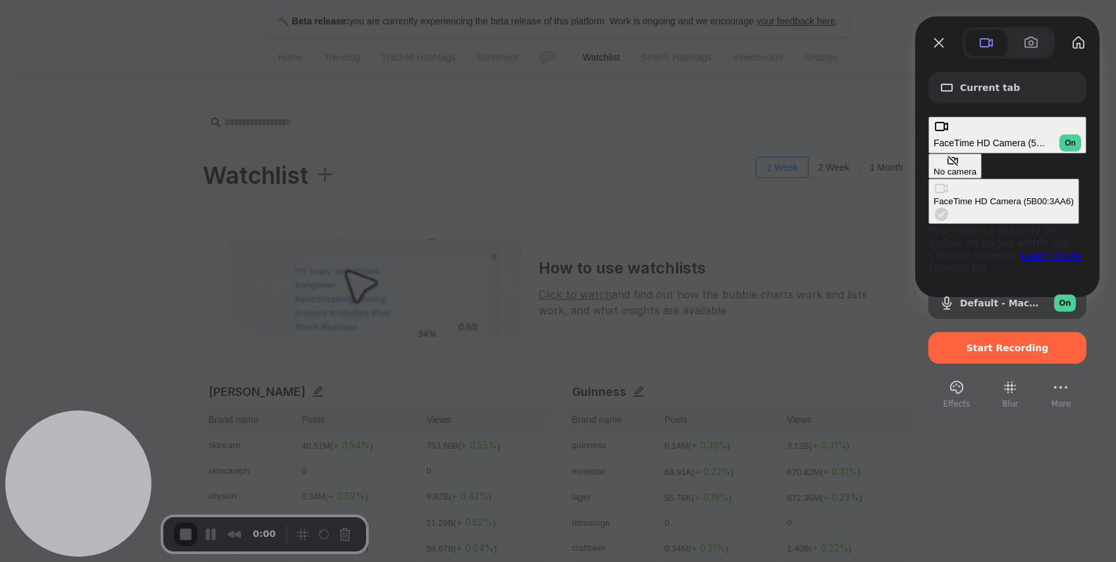
click at [1094, 78] on div "Current tab FaceTime HD Camera (5B00:3AA6) On No camera FaceTime HD Camera (5B0…" at bounding box center [1007, 234] width 184 height 351
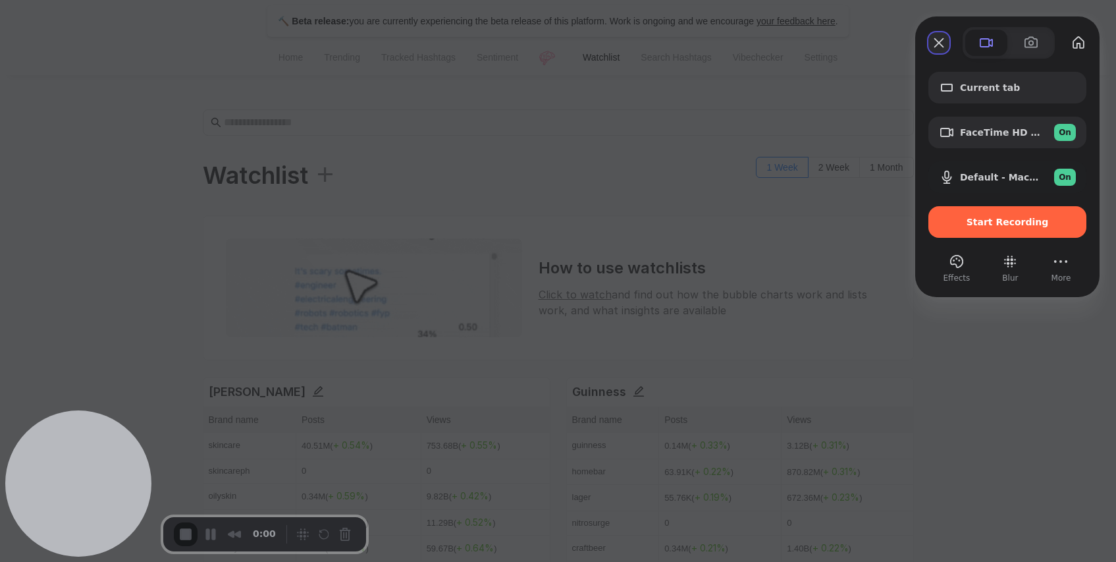
click at [944, 43] on button "Close" at bounding box center [939, 42] width 21 height 21
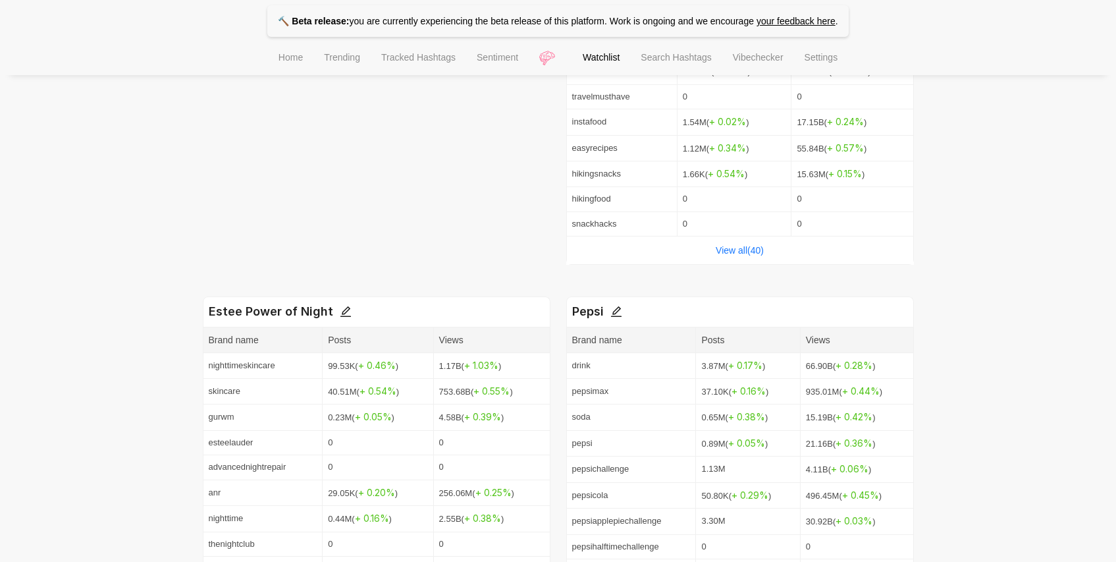
scroll to position [1825, 0]
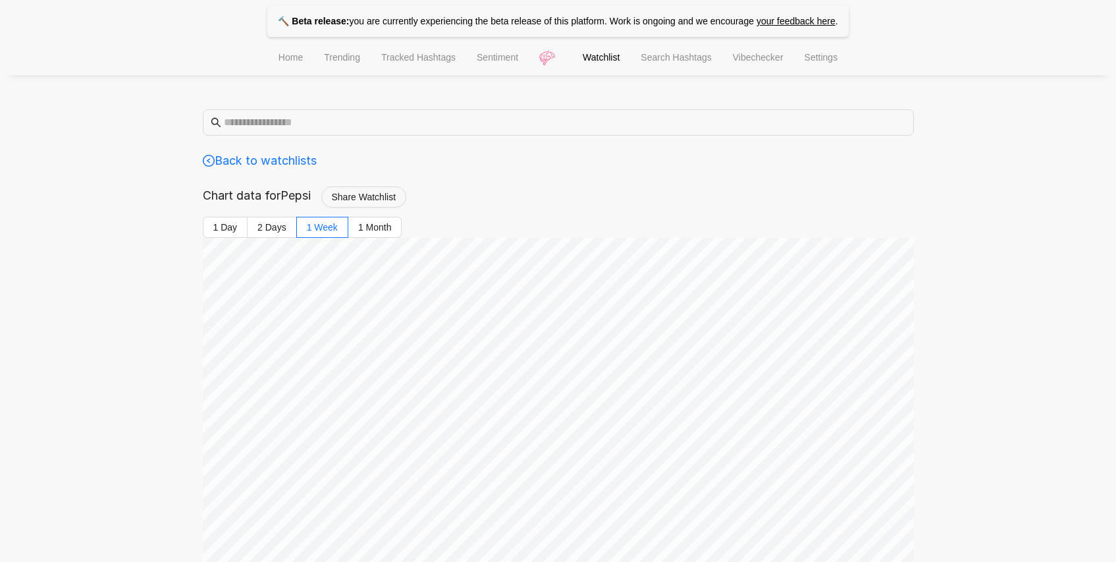
click at [373, 215] on div "Chart data for Pepsi Share Watchlist" at bounding box center [558, 201] width 711 height 30
click at [373, 219] on label "1 Month" at bounding box center [375, 227] width 54 height 21
click at [390, 219] on label "1 Month" at bounding box center [375, 227] width 54 height 21
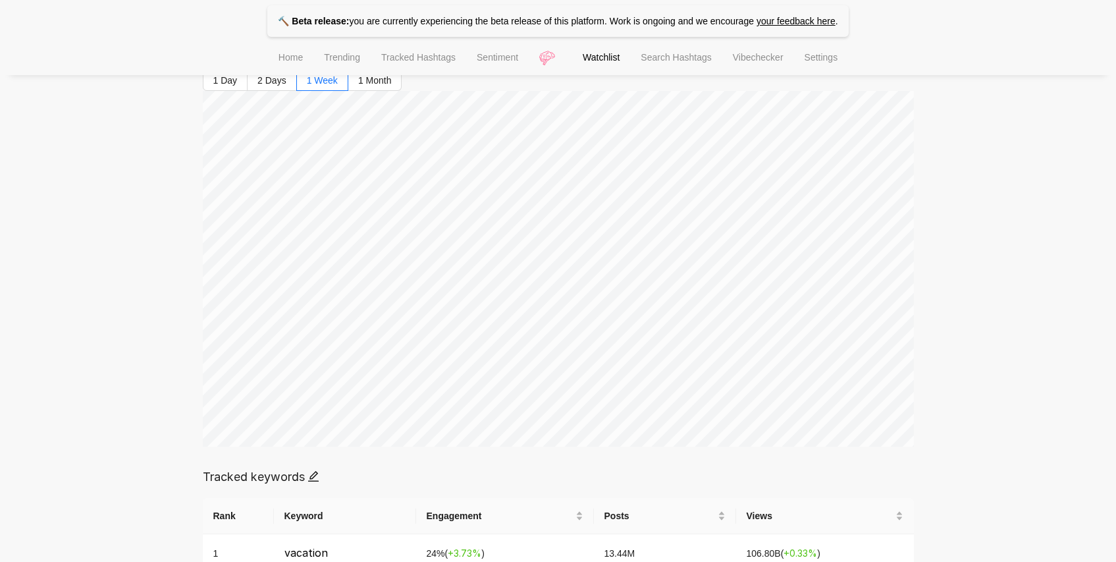
scroll to position [130, 0]
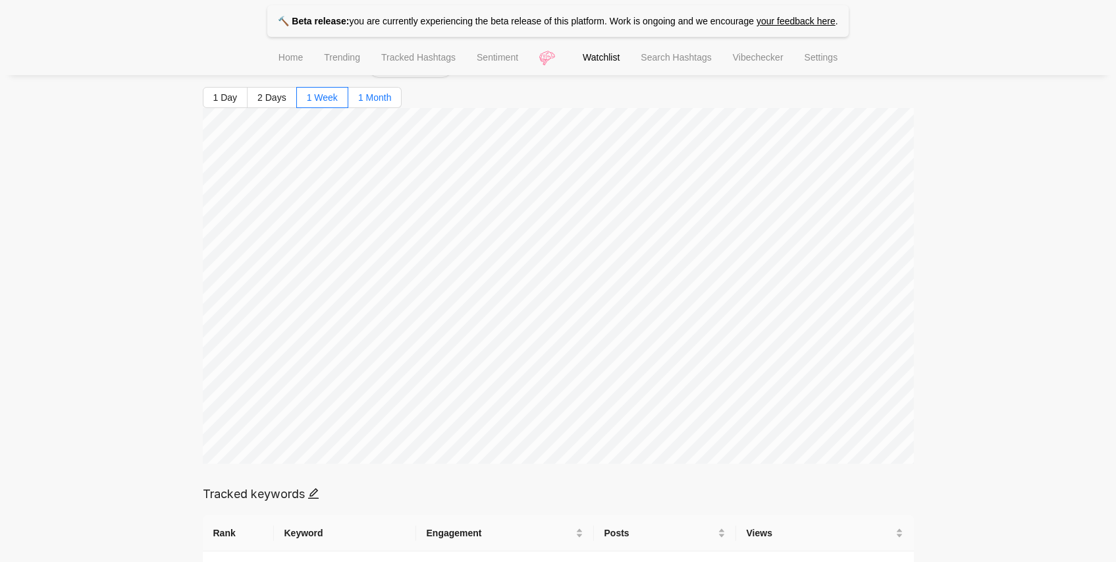
click at [370, 89] on label "1 Month" at bounding box center [375, 97] width 54 height 21
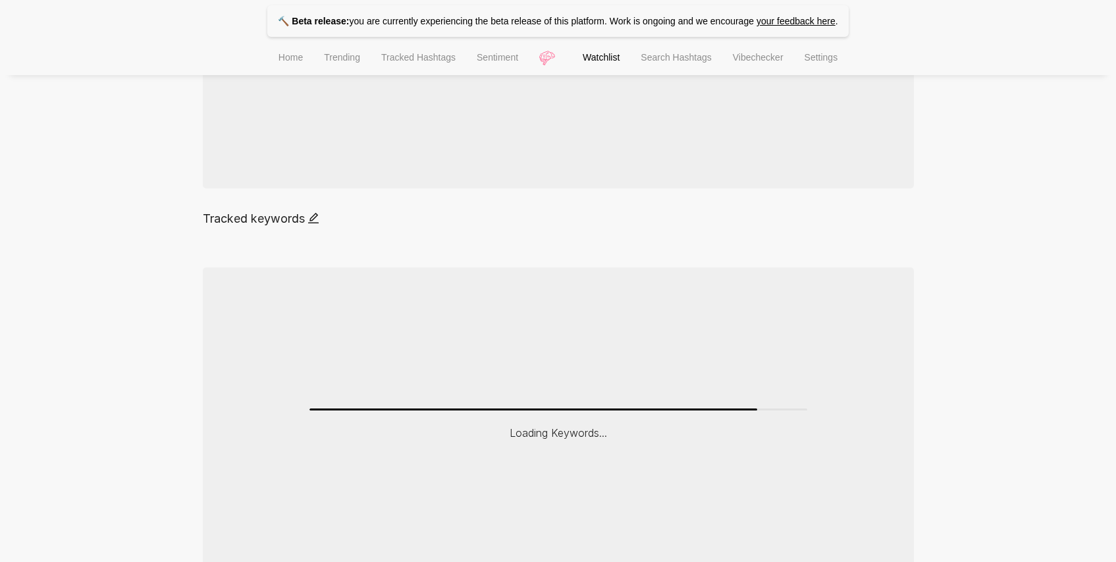
scroll to position [473, 0]
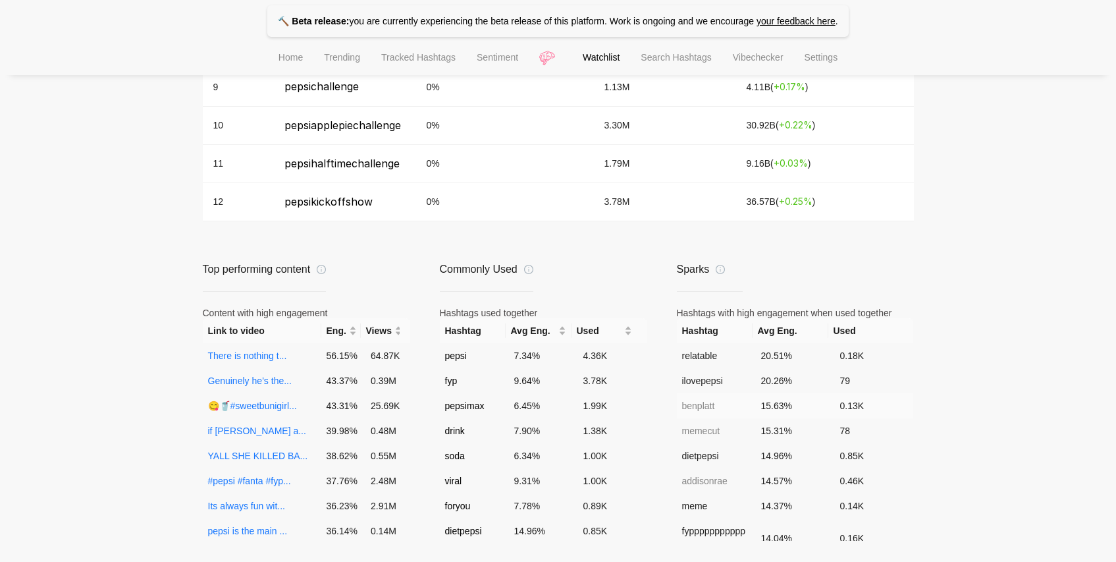
click at [707, 406] on td "benplatt" at bounding box center [716, 405] width 79 height 25
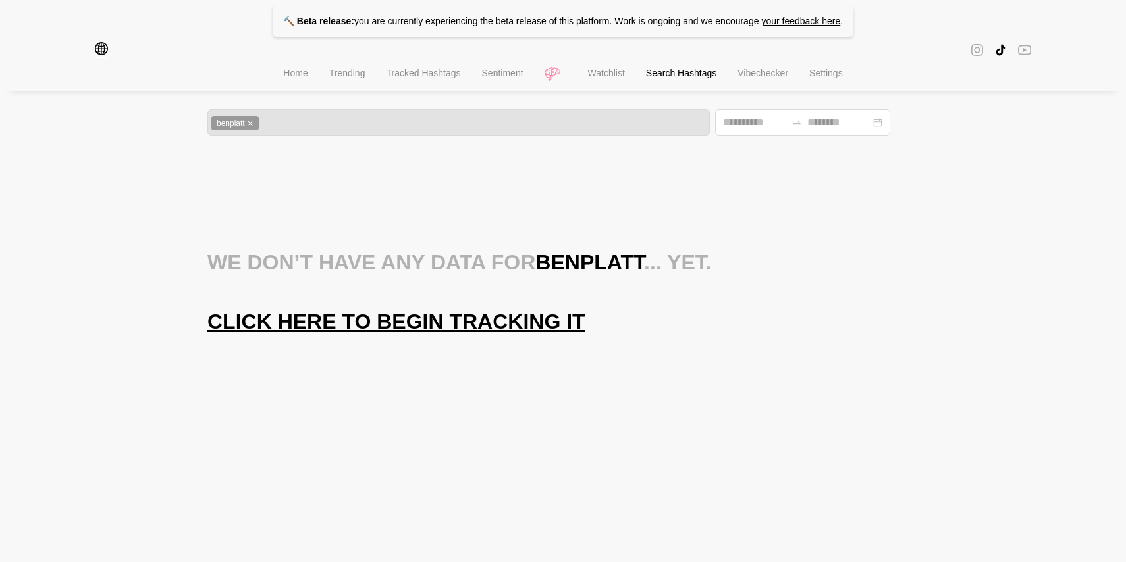
click at [366, 319] on span "Click here to begin tracking it" at bounding box center [396, 321] width 378 height 26
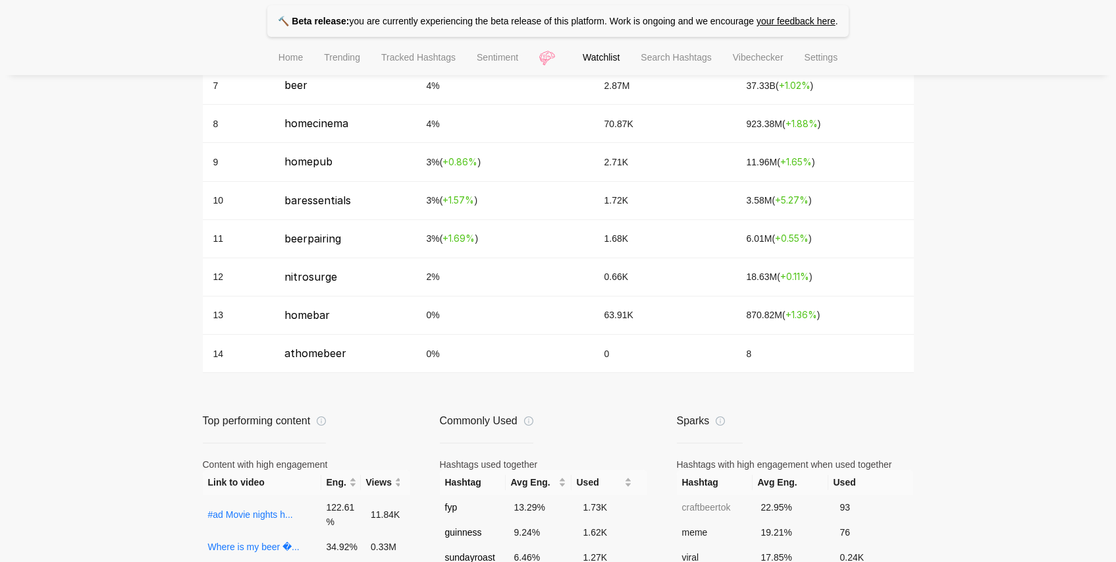
scroll to position [828, 0]
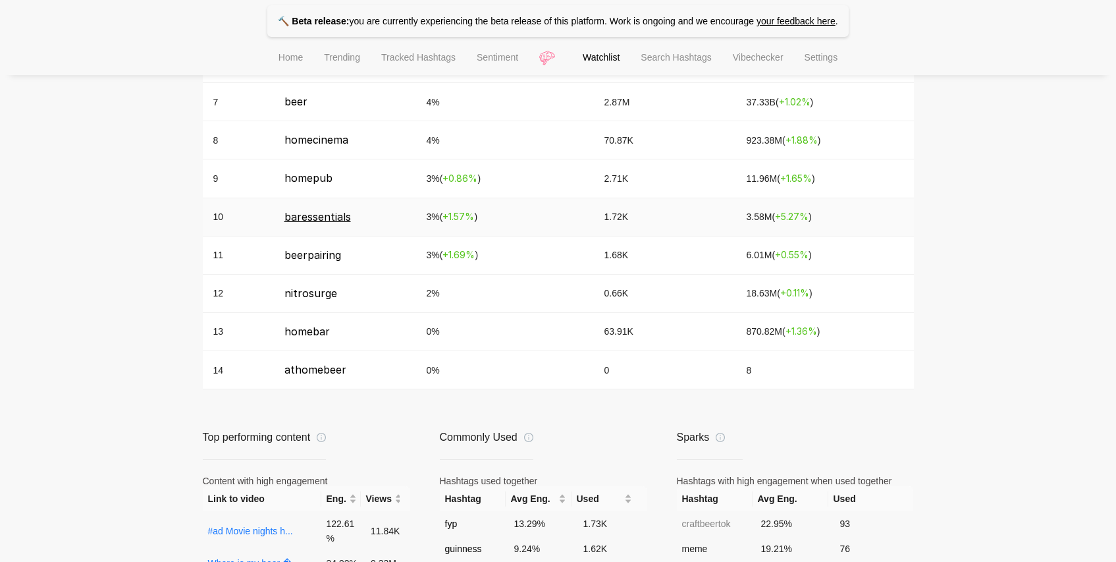
click at [300, 219] on span "baressentials" at bounding box center [317, 216] width 67 height 13
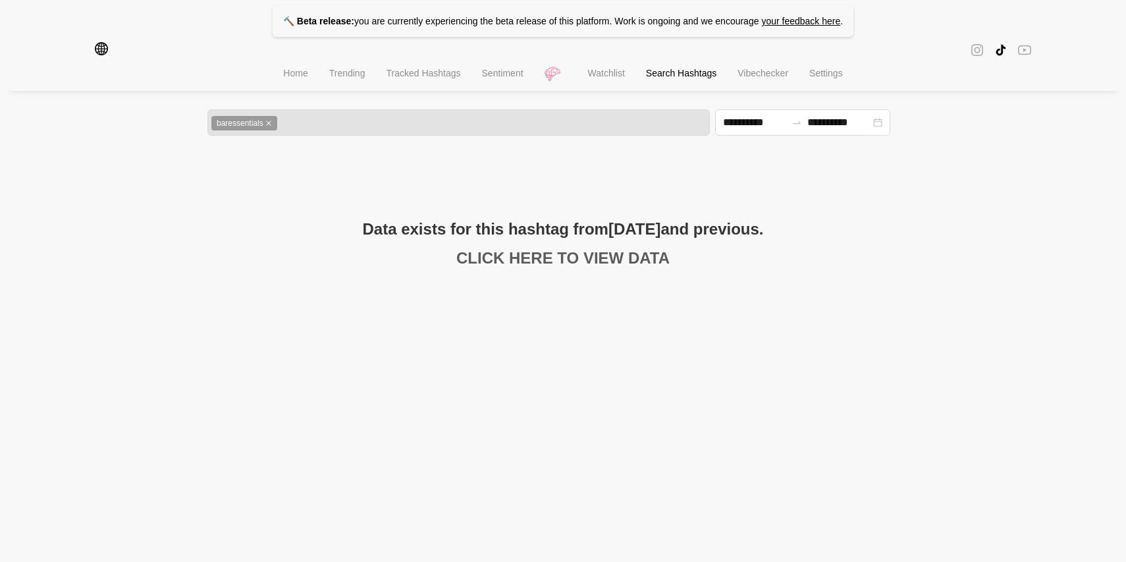
click at [626, 261] on link "CLICK HERE TO VIEW DATA" at bounding box center [562, 258] width 213 height 18
type input "**********"
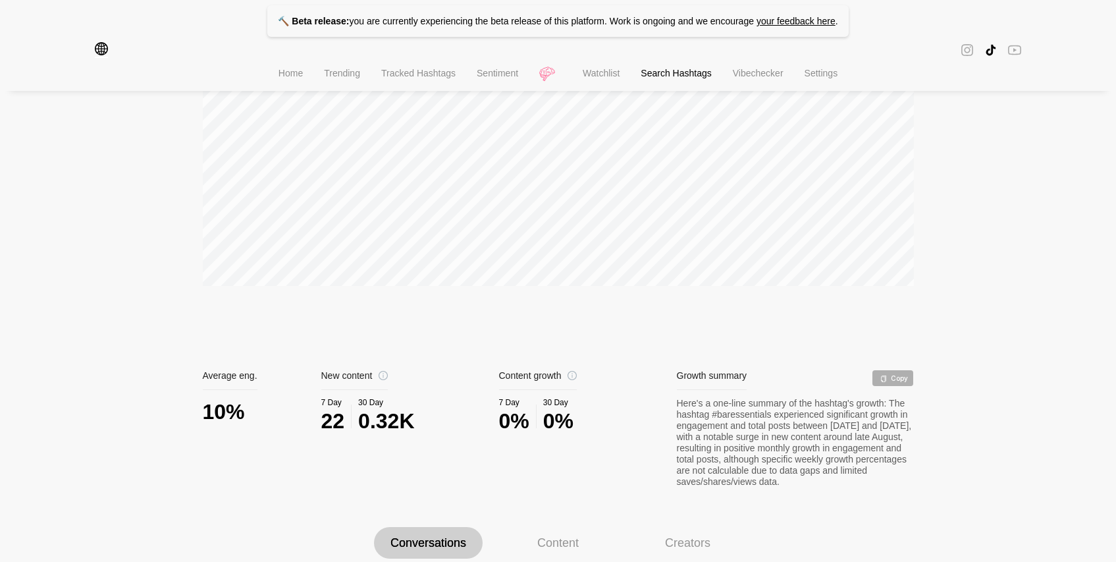
scroll to position [556, 0]
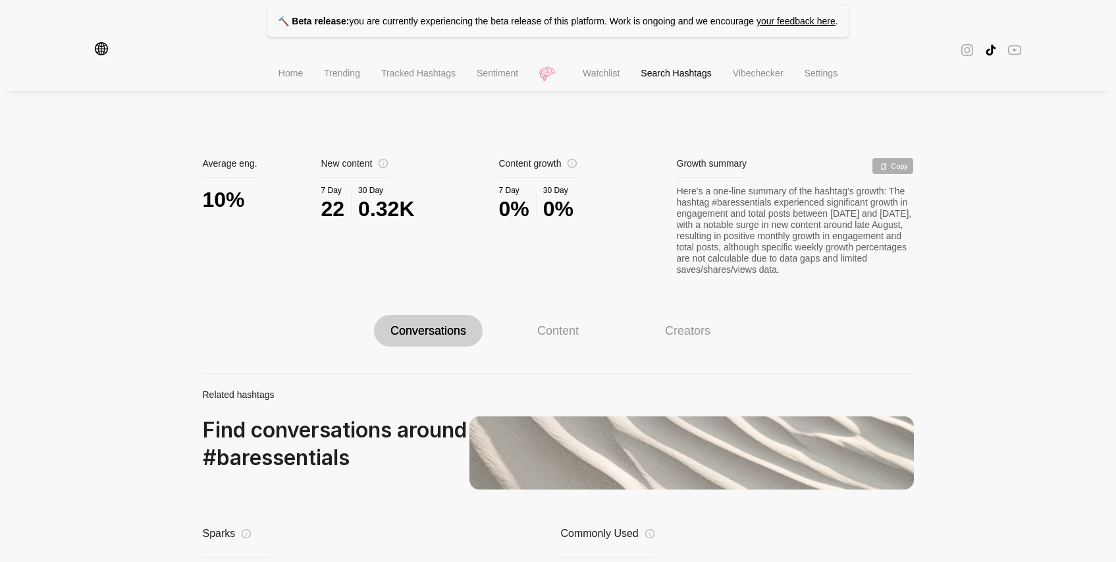
click at [657, 343] on div "Creators" at bounding box center [688, 331] width 109 height 32
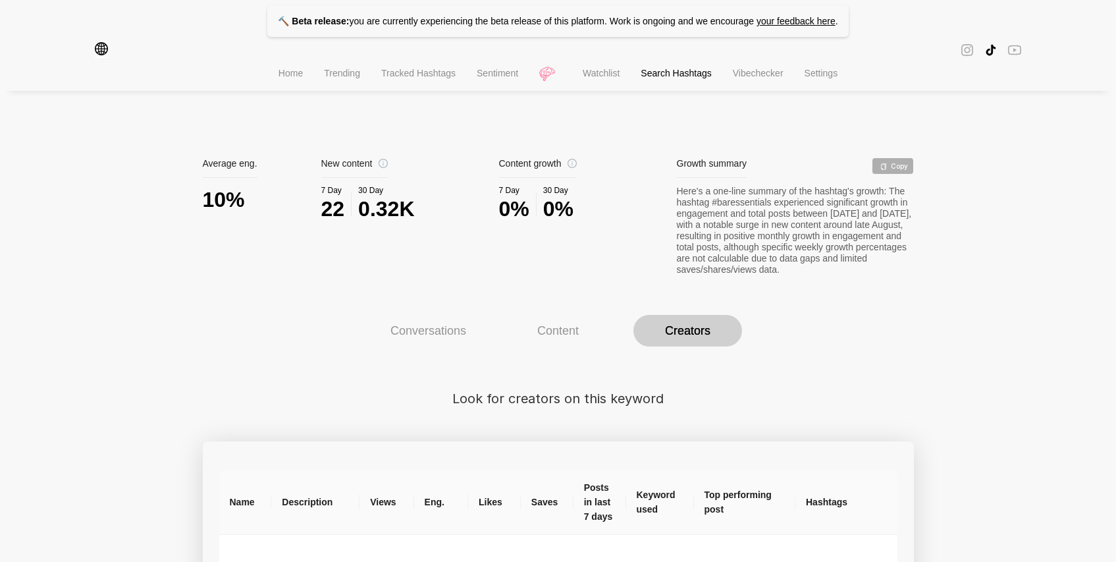
scroll to position [689, 0]
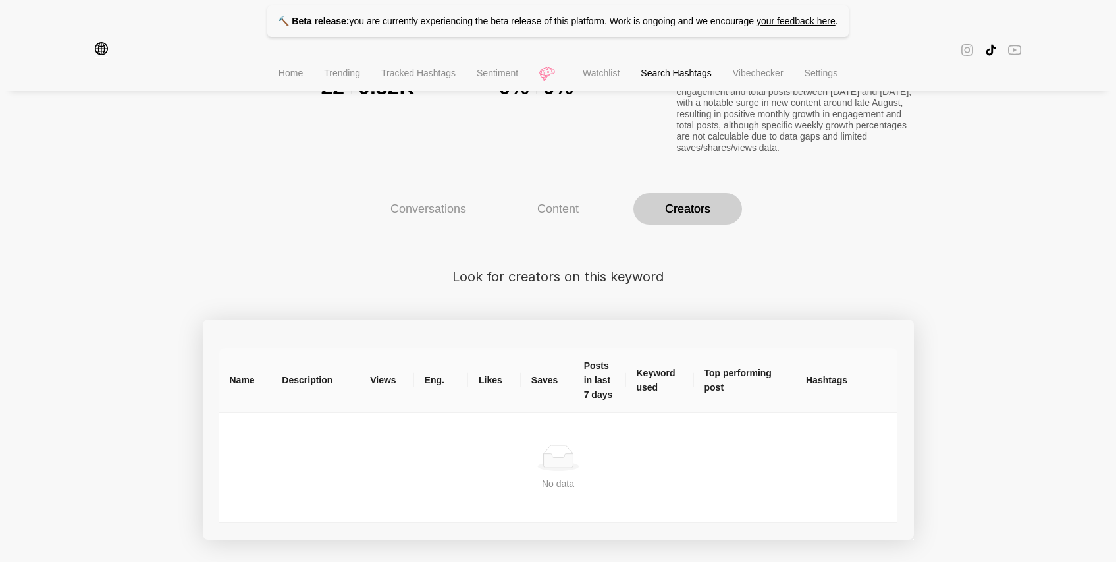
click at [568, 216] on div "Content" at bounding box center [558, 209] width 109 height 32
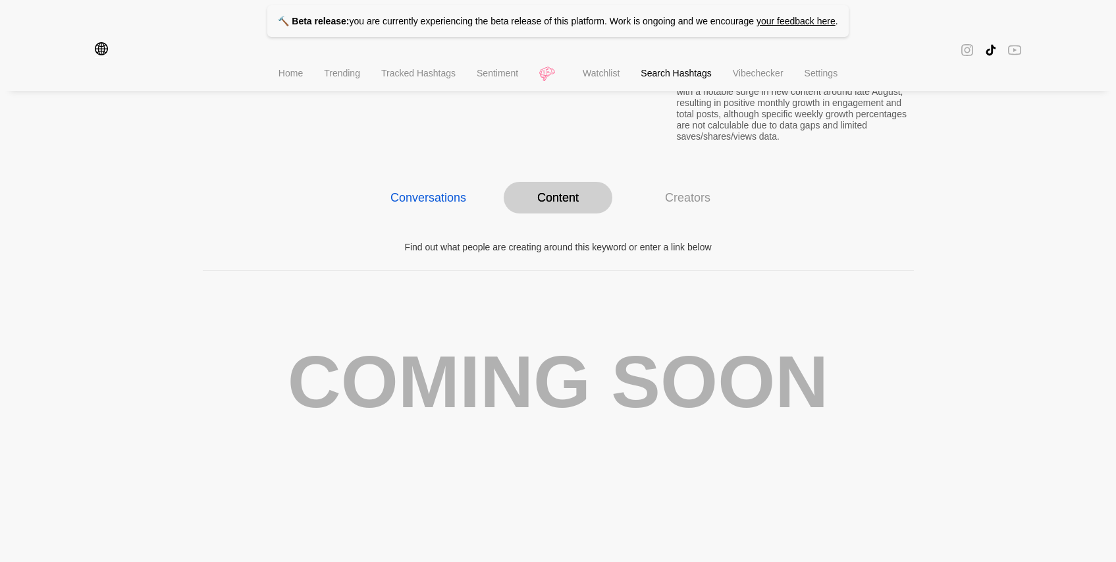
click at [445, 205] on div "Conversations" at bounding box center [429, 197] width 76 height 14
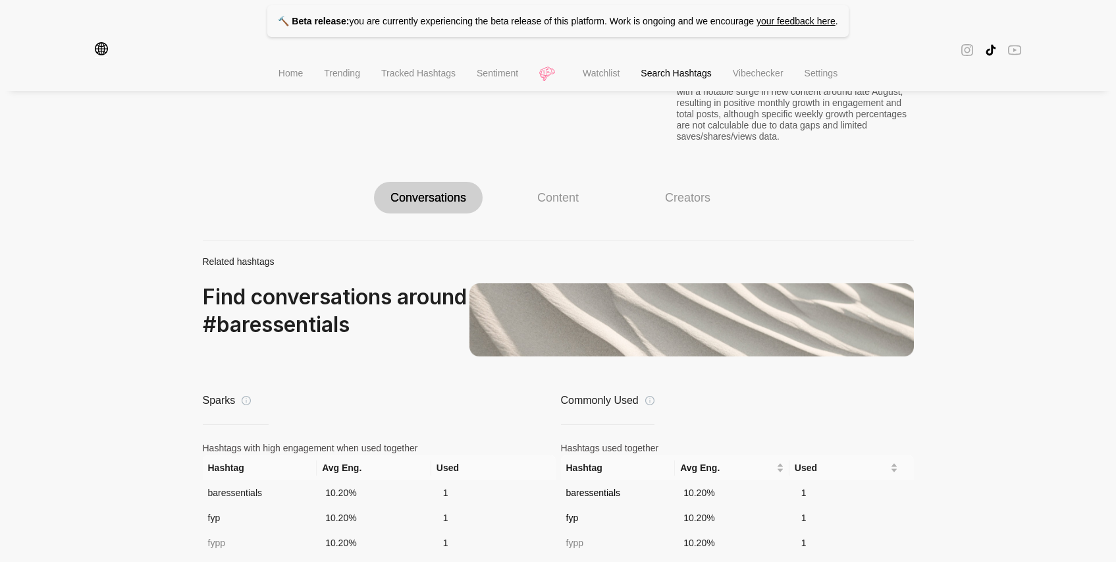
scroll to position [0, 0]
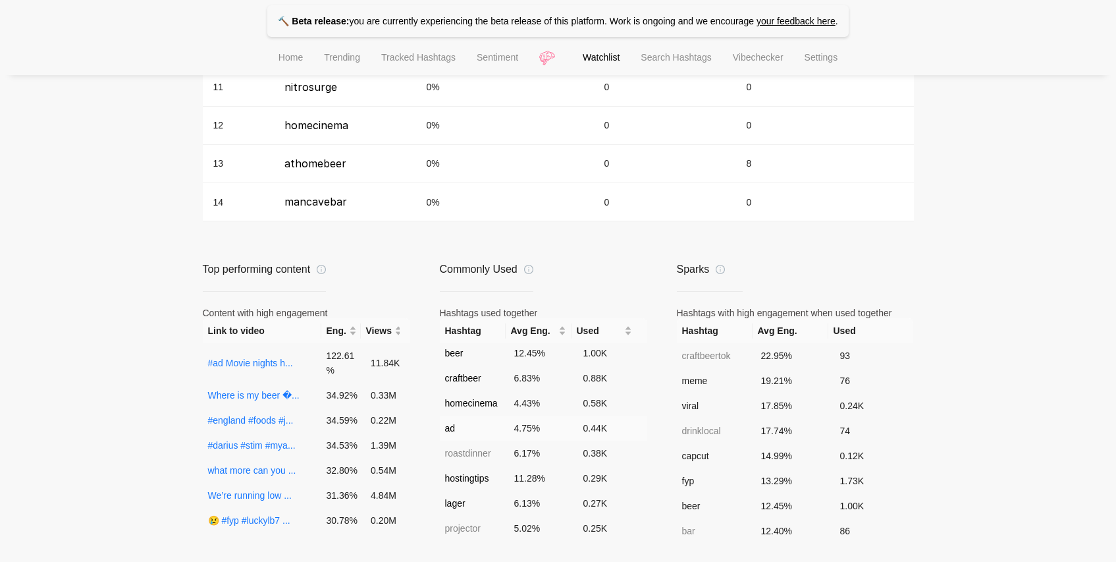
scroll to position [185, 0]
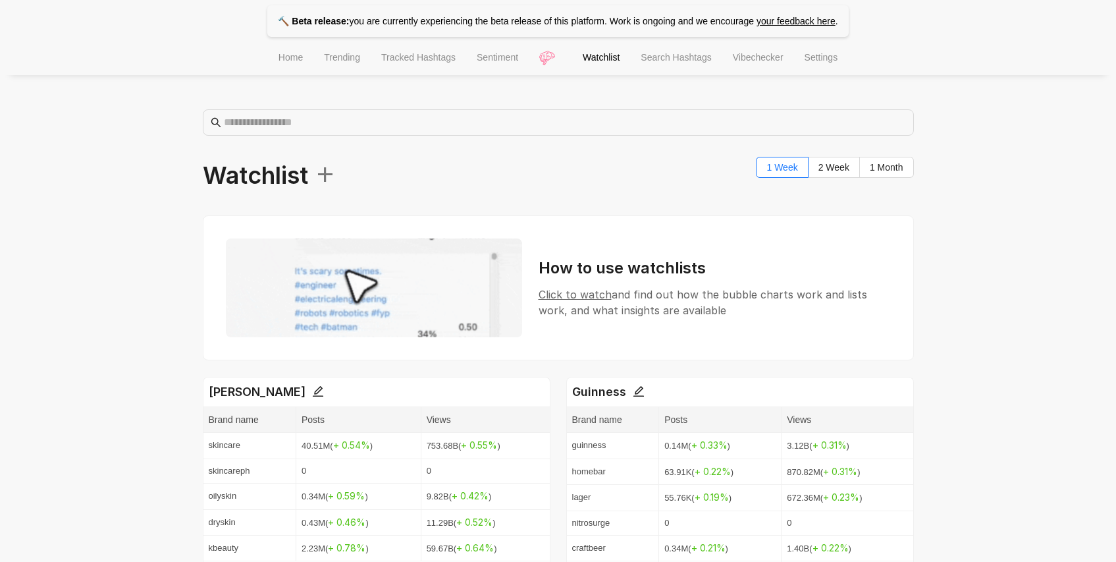
scroll to position [1825, 0]
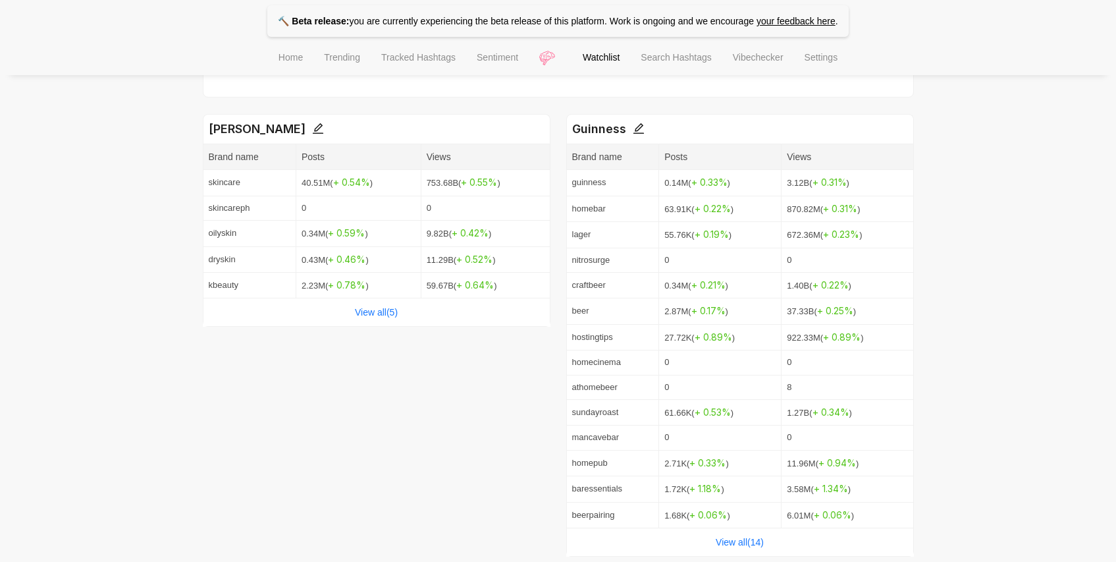
scroll to position [0, 0]
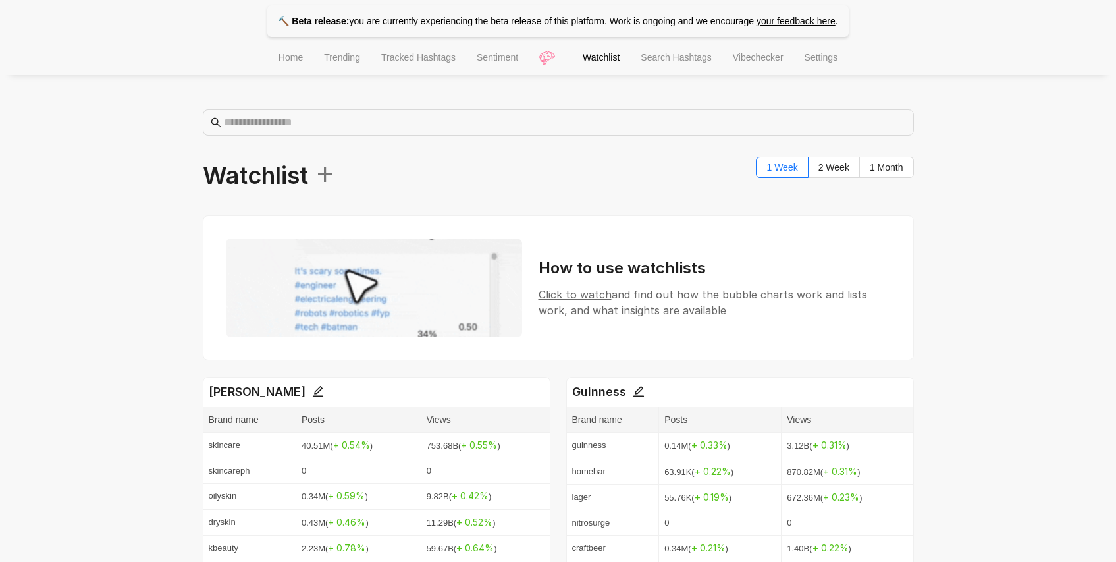
click at [294, 57] on span "Home" at bounding box center [291, 57] width 24 height 11
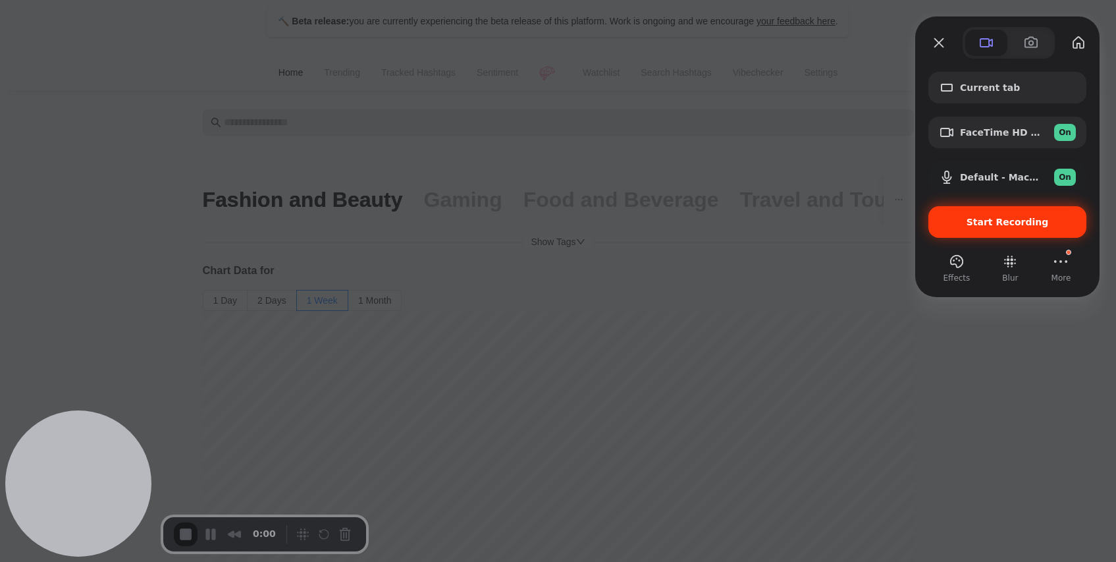
click at [972, 229] on div "Start Recording" at bounding box center [1008, 222] width 158 height 32
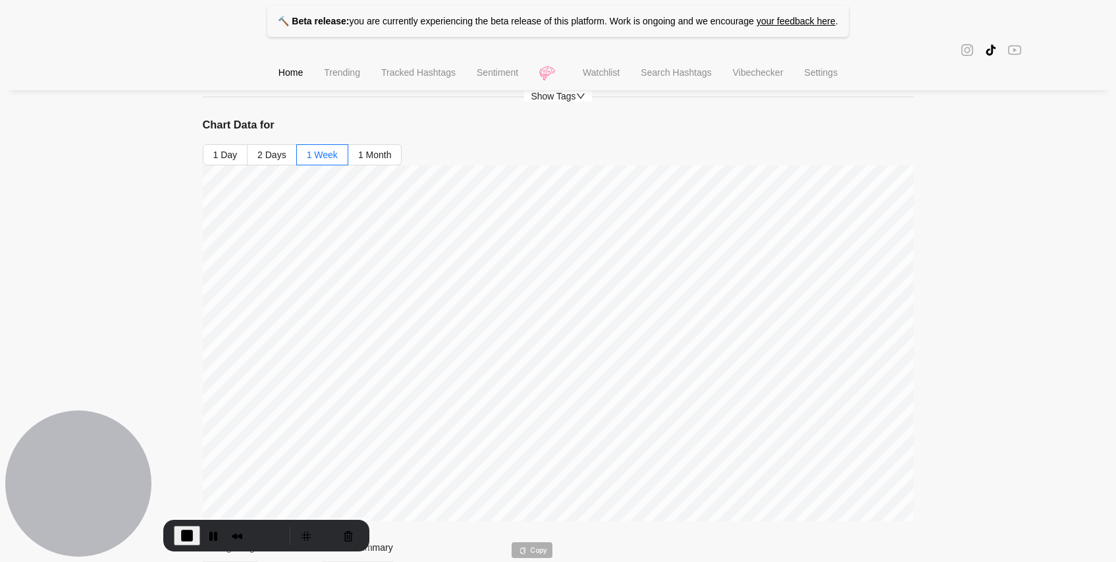
scroll to position [163, 0]
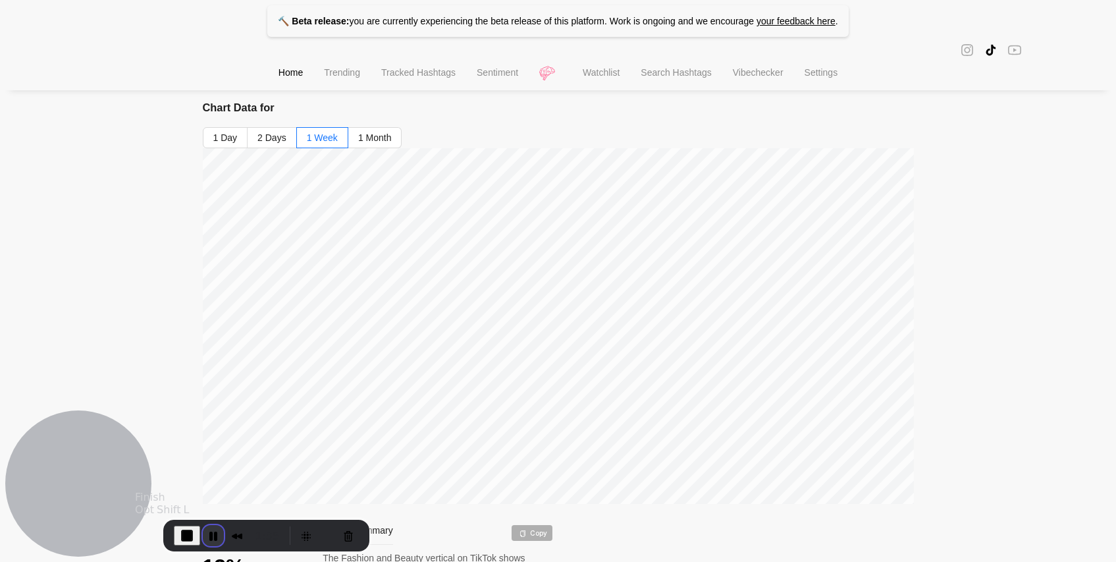
click at [213, 529] on button "Pause Recording" at bounding box center [213, 535] width 21 height 21
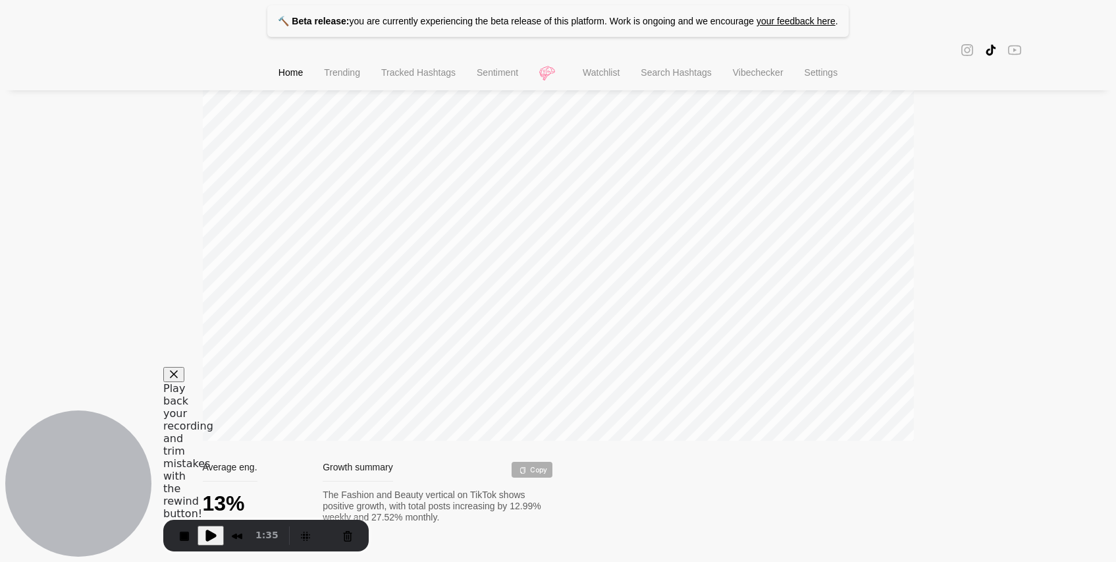
scroll to position [198, 0]
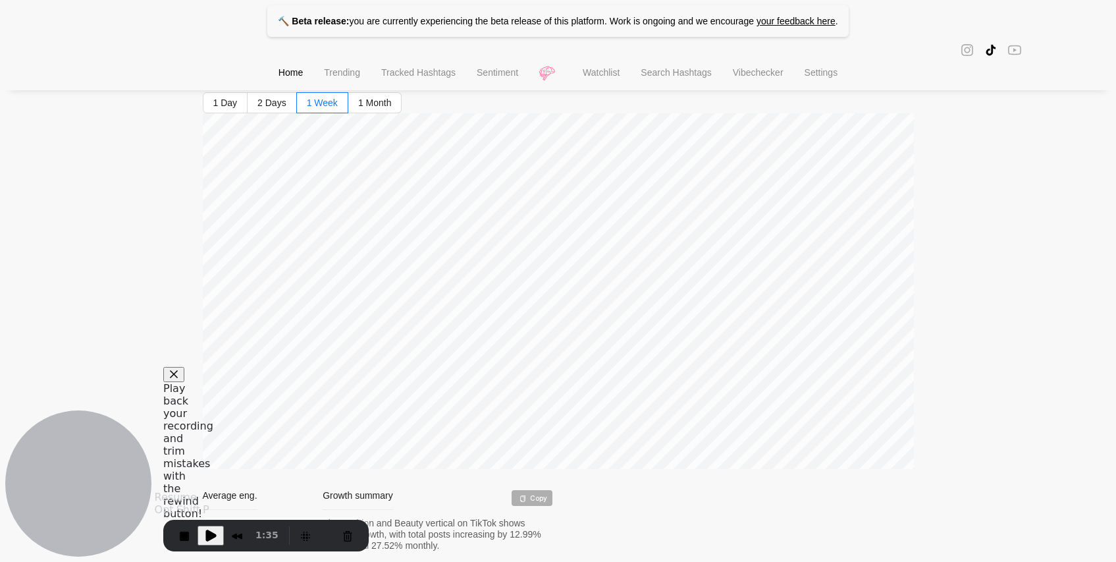
click at [215, 531] on span "Play Recording" at bounding box center [211, 535] width 16 height 16
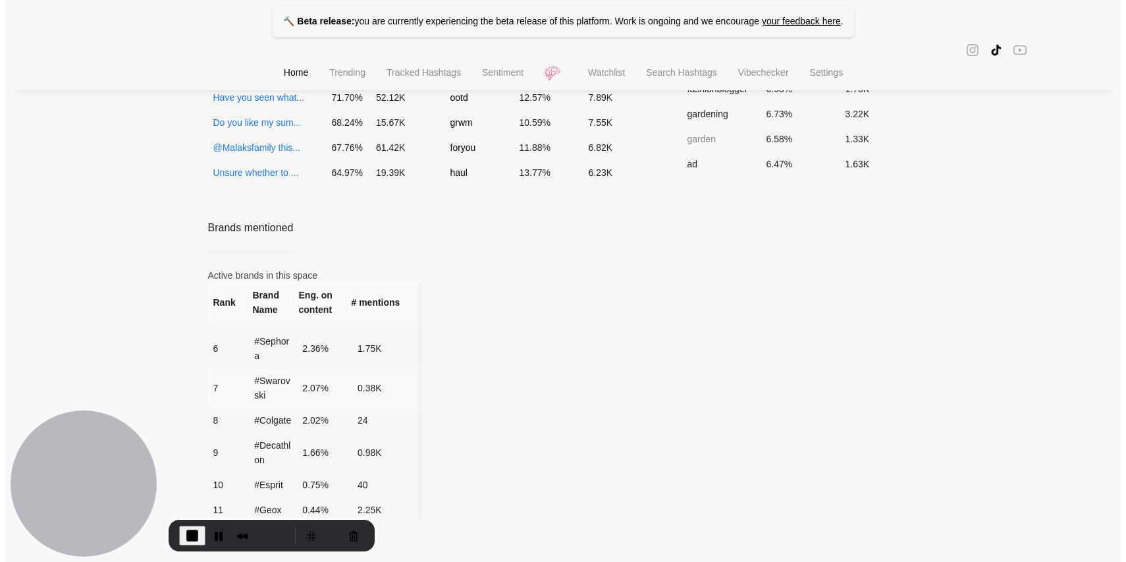
scroll to position [200, 0]
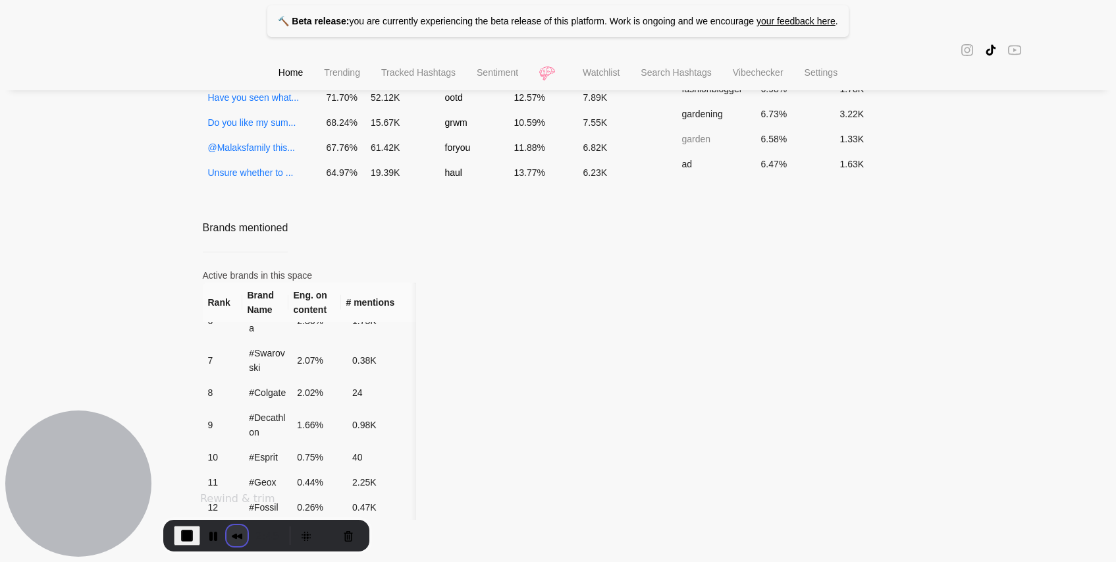
click at [233, 531] on button "Rewind and Trim Recording" at bounding box center [237, 535] width 21 height 21
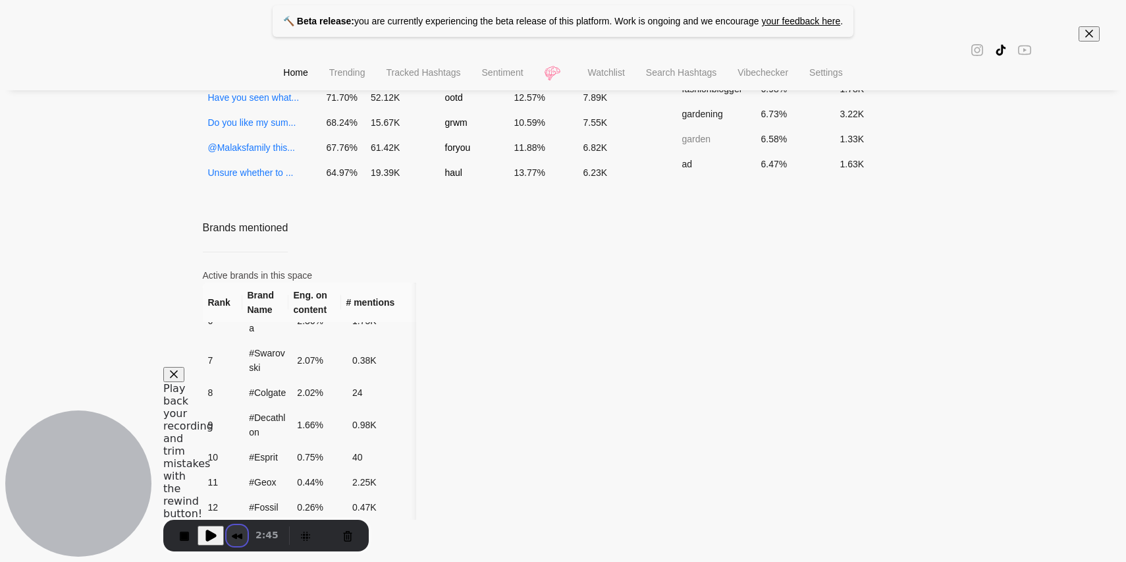
scroll to position [54, 0]
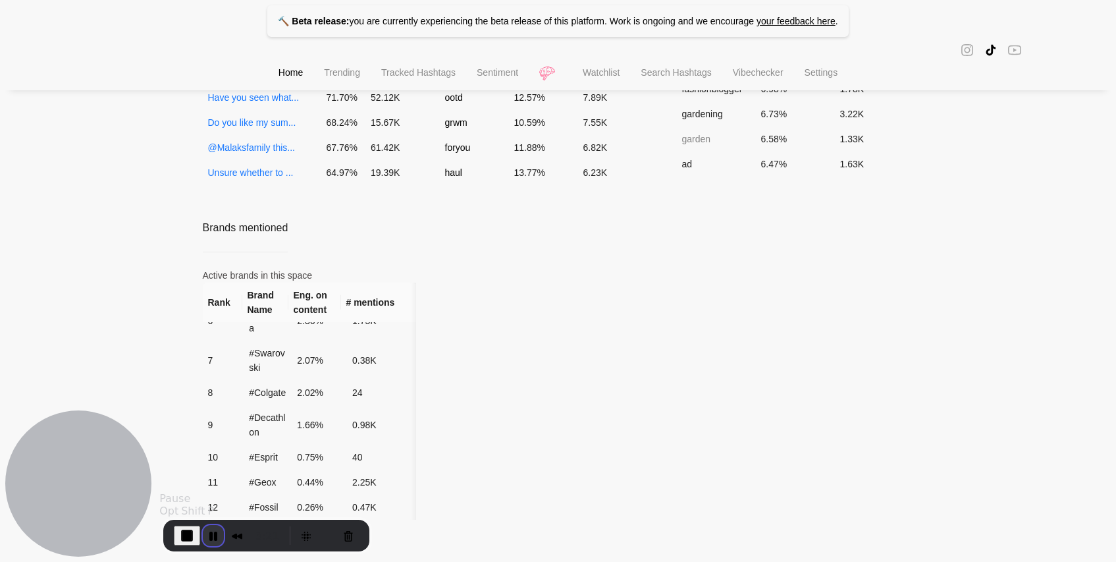
click at [215, 537] on button "Pause Recording" at bounding box center [213, 535] width 21 height 21
click at [233, 533] on button "Rewind and Trim Recording" at bounding box center [237, 535] width 21 height 21
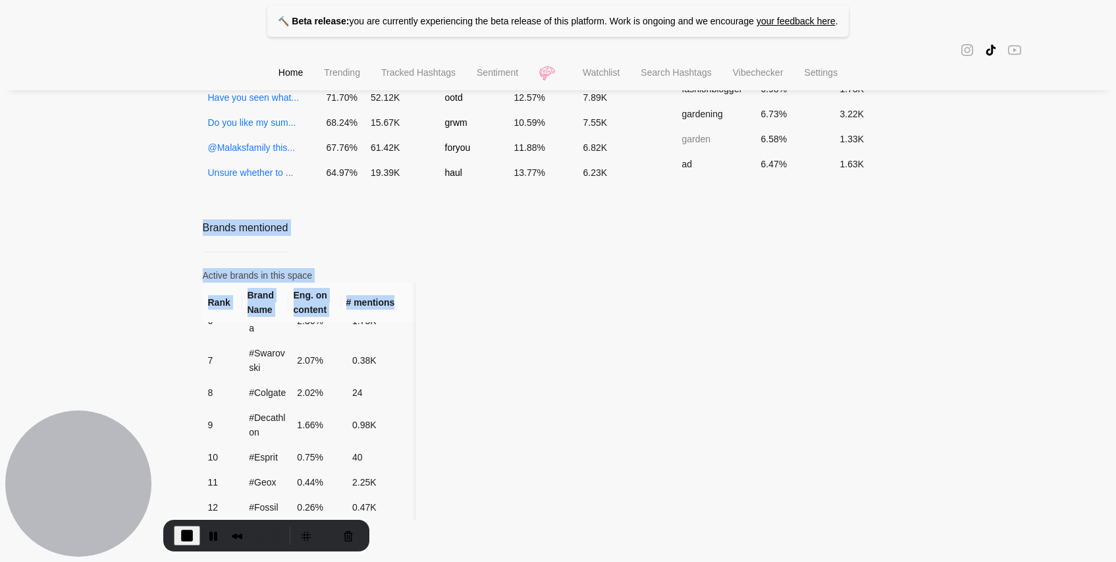
drag, startPoint x: 186, startPoint y: 226, endPoint x: 521, endPoint y: 383, distance: 370.0
click at [522, 384] on div "Rank Brand Name Eng. on content # mentions 1 #versace 17.96 % 0.11K 2 #adidas 1…" at bounding box center [558, 401] width 711 height 237
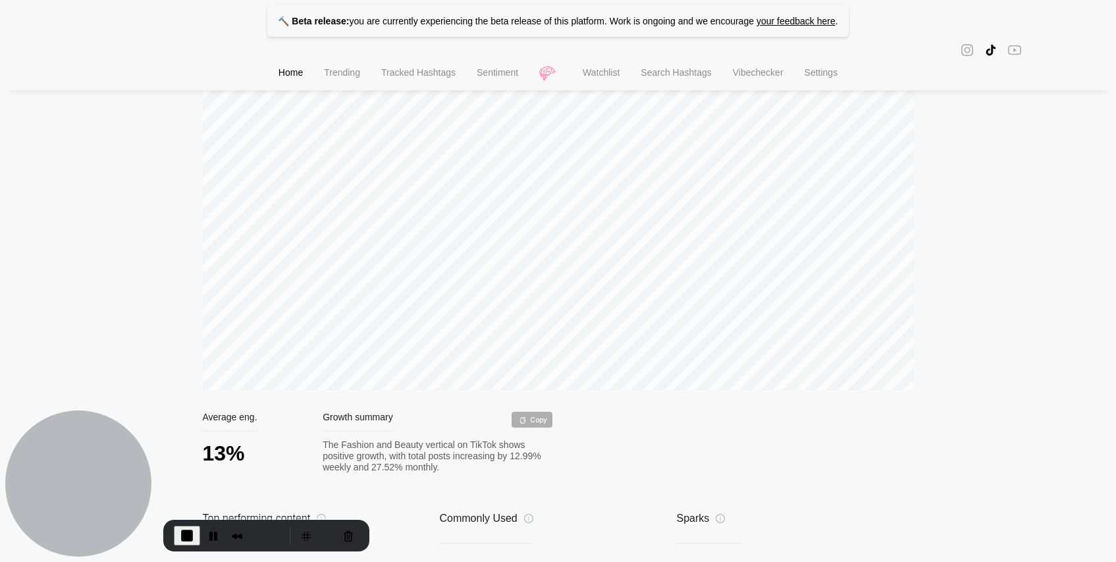
scroll to position [0, 0]
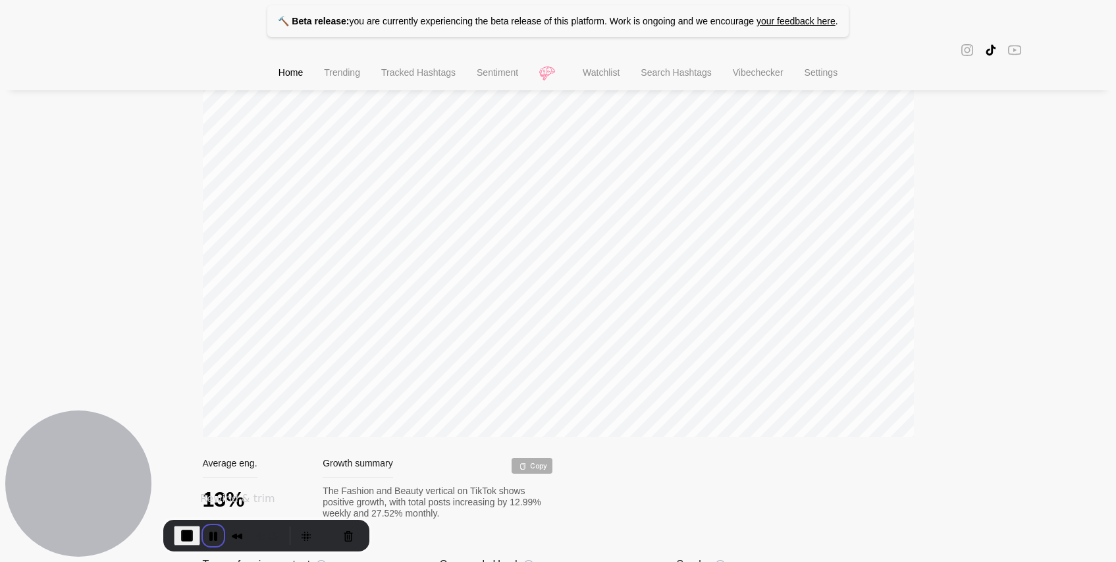
click at [218, 537] on button "Pause Recording" at bounding box center [213, 535] width 21 height 21
click at [229, 534] on button "Rewind and Trim Recording" at bounding box center [237, 535] width 21 height 21
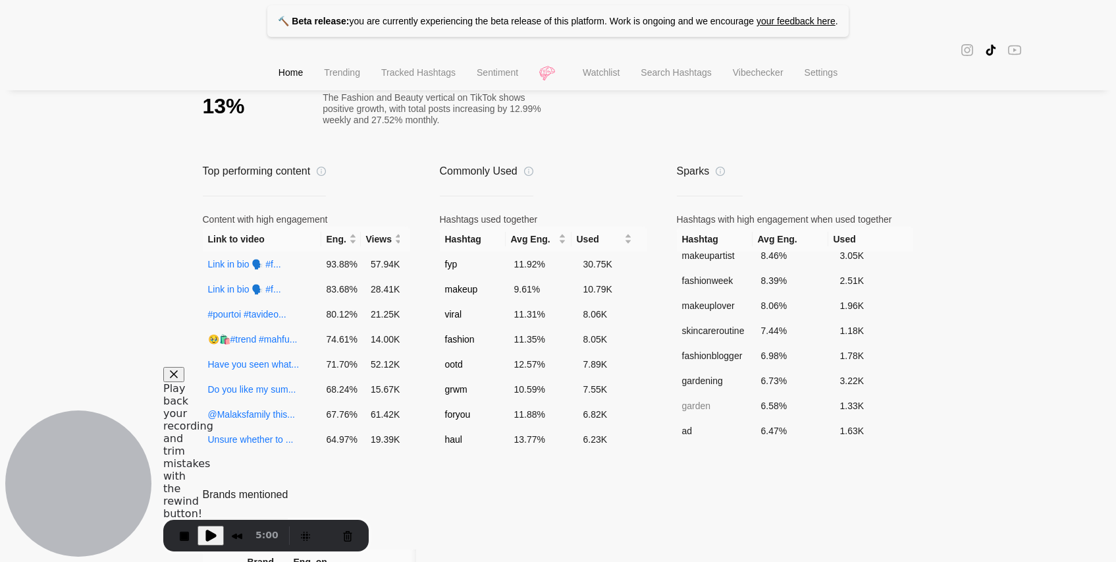
scroll to position [890, 0]
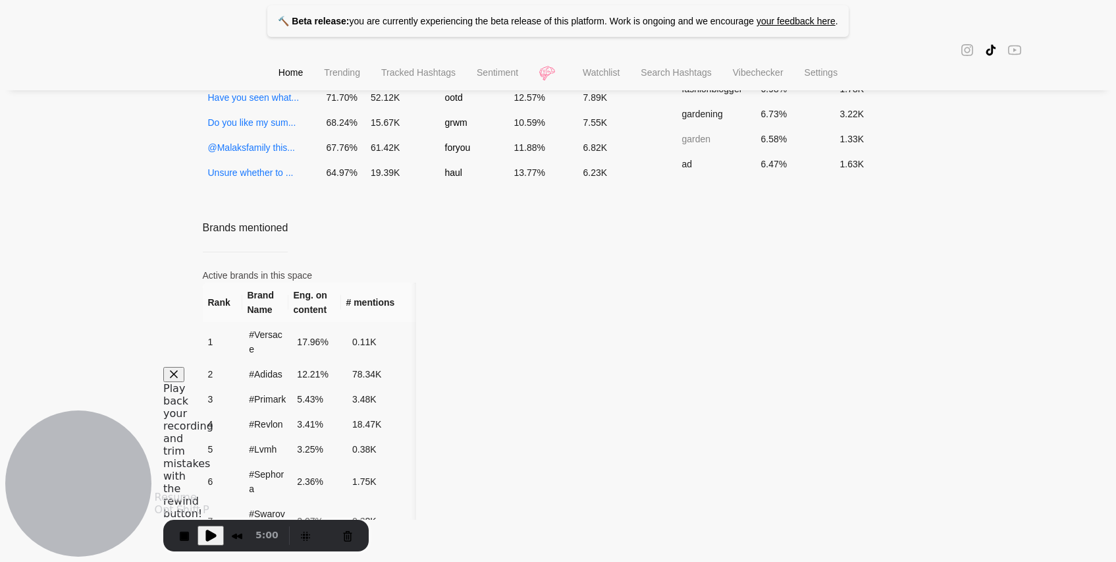
click at [208, 537] on span "Play Recording" at bounding box center [211, 535] width 16 height 16
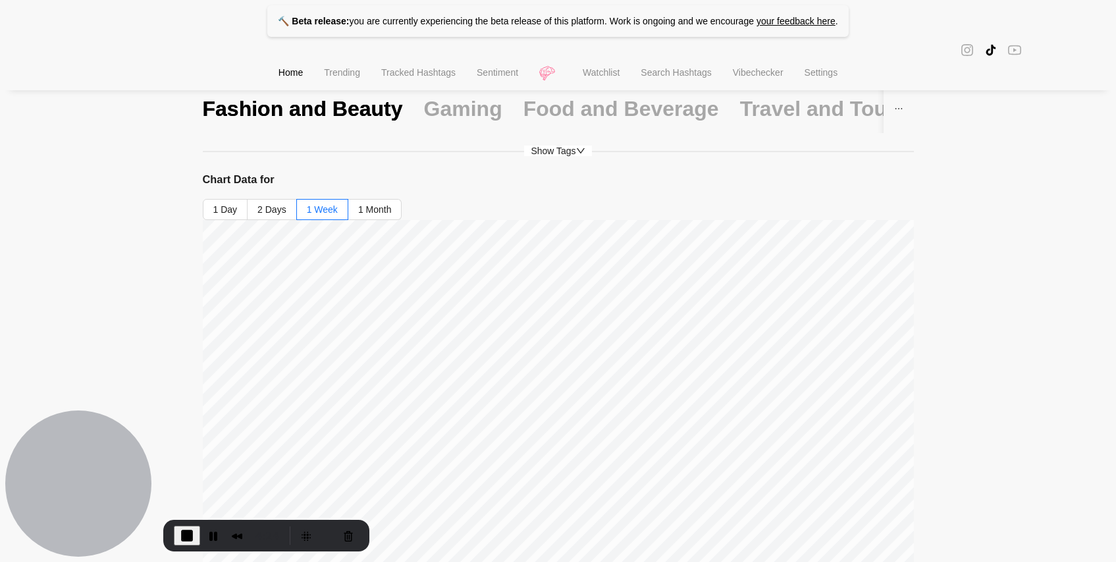
scroll to position [0, 0]
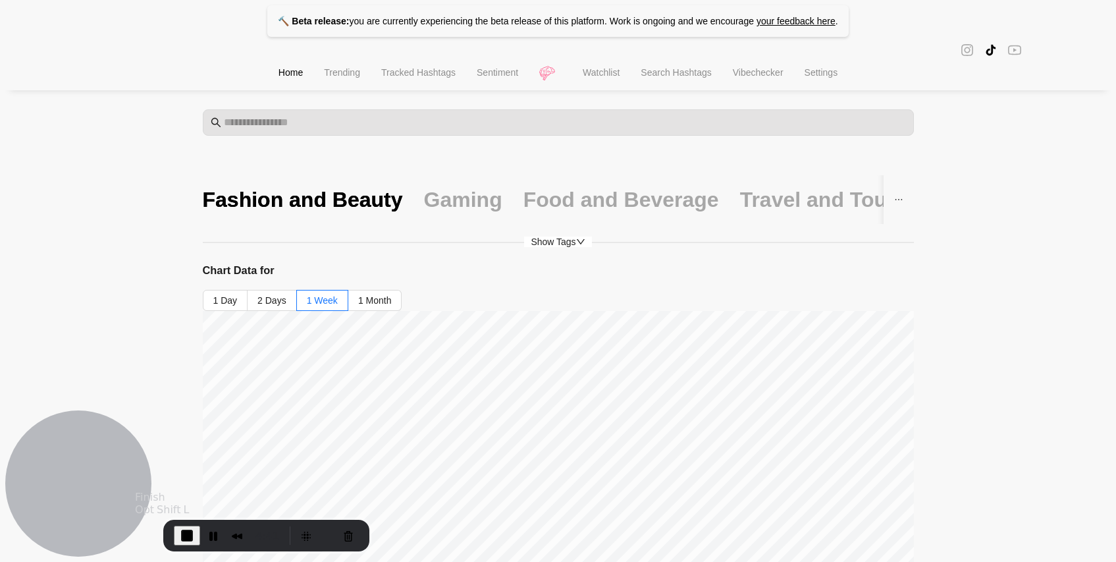
click at [189, 536] on span "End Recording" at bounding box center [187, 535] width 16 height 16
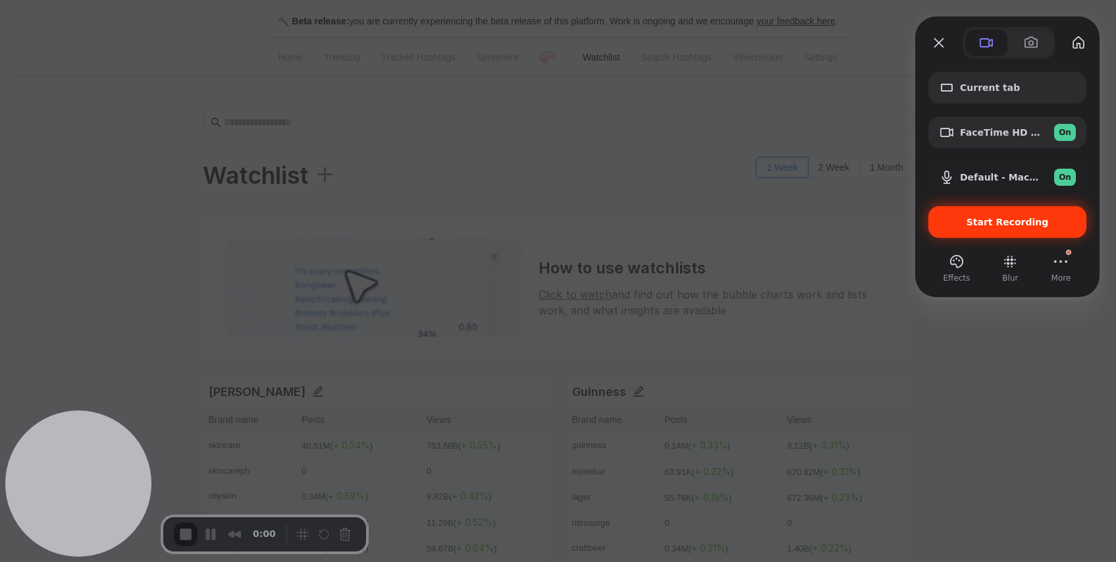
click at [997, 221] on span "Start Recording" at bounding box center [1008, 222] width 82 height 11
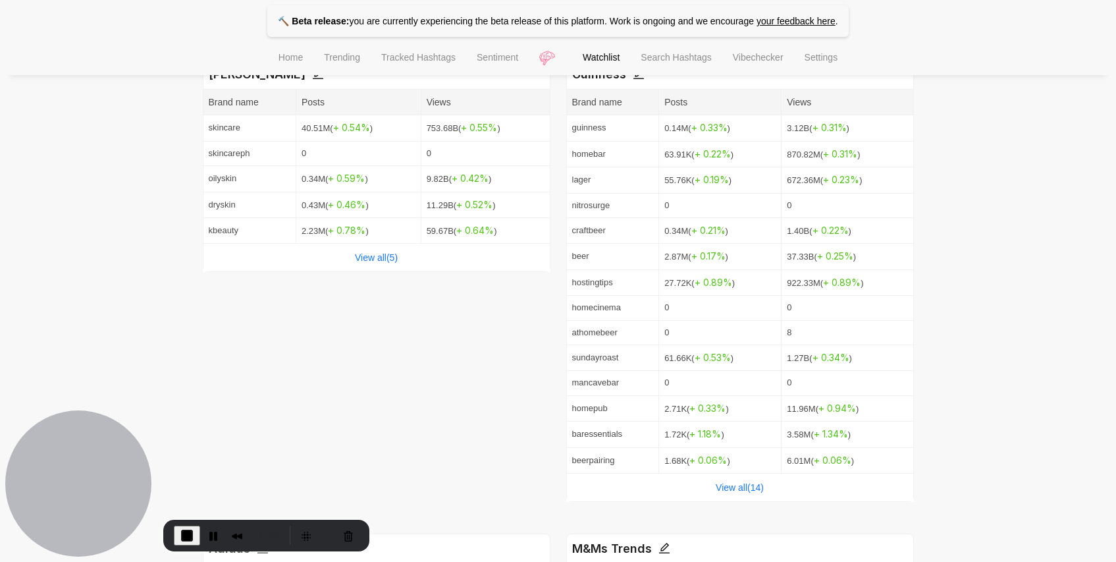
scroll to position [301, 0]
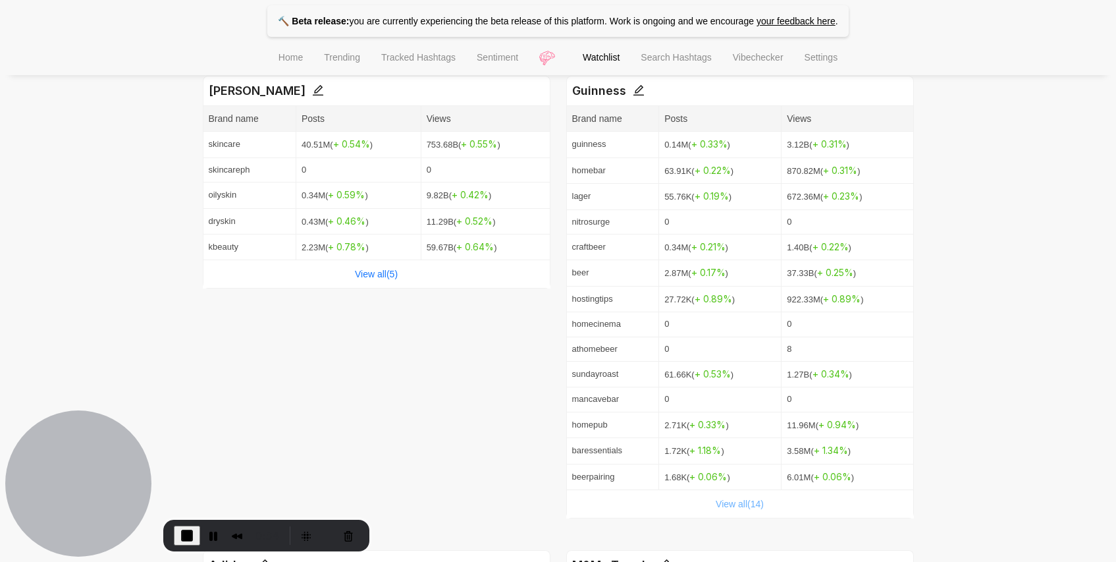
click at [740, 501] on link "View all( 14 )" at bounding box center [740, 504] width 48 height 11
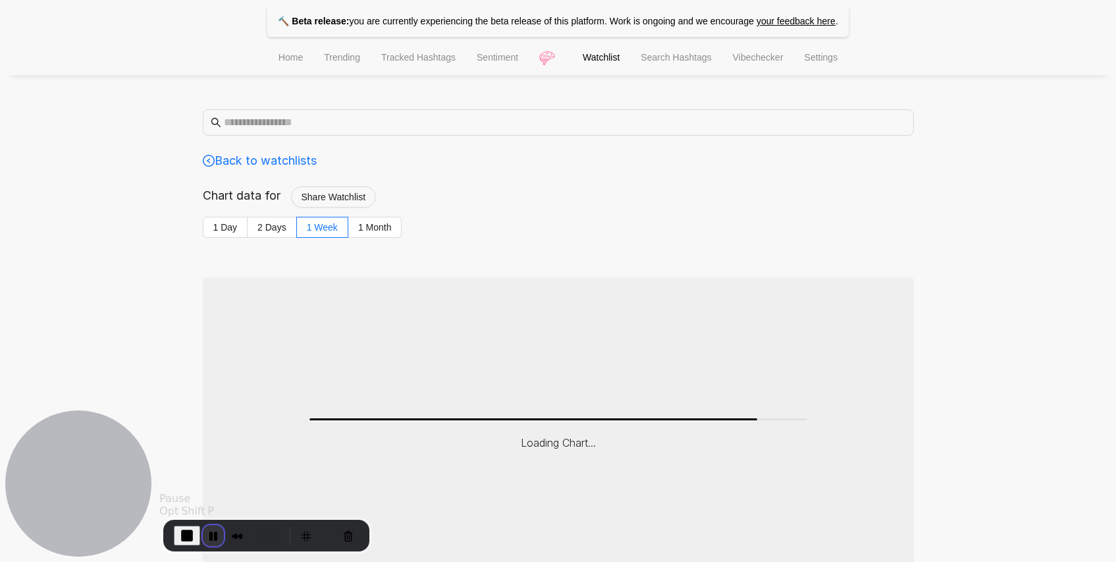
click at [213, 538] on button "Pause Recording" at bounding box center [213, 535] width 21 height 21
click at [242, 538] on button "Rewind and Trim Recording" at bounding box center [237, 535] width 21 height 21
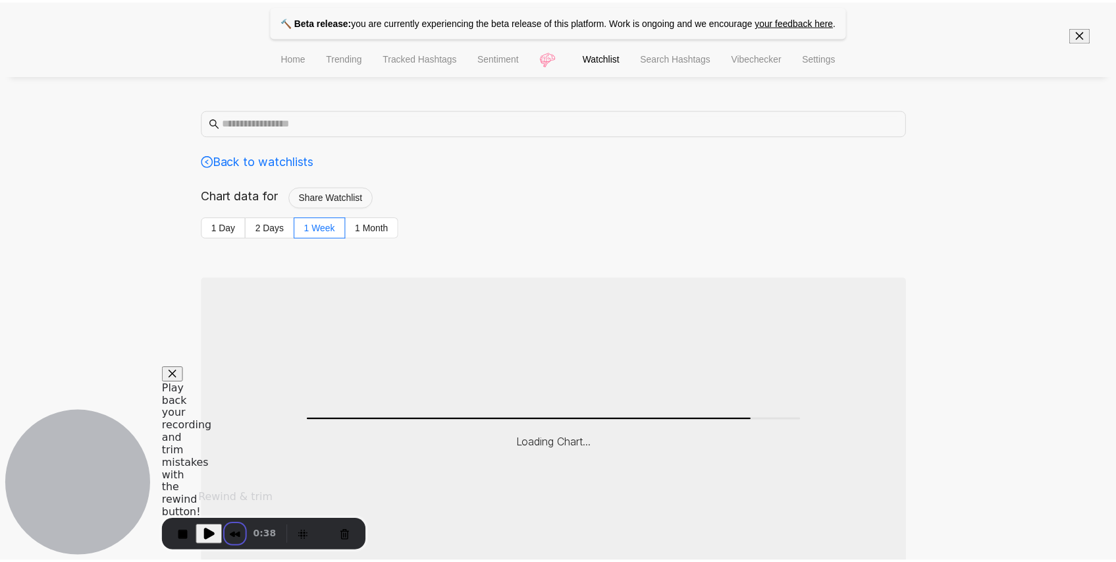
scroll to position [54, 0]
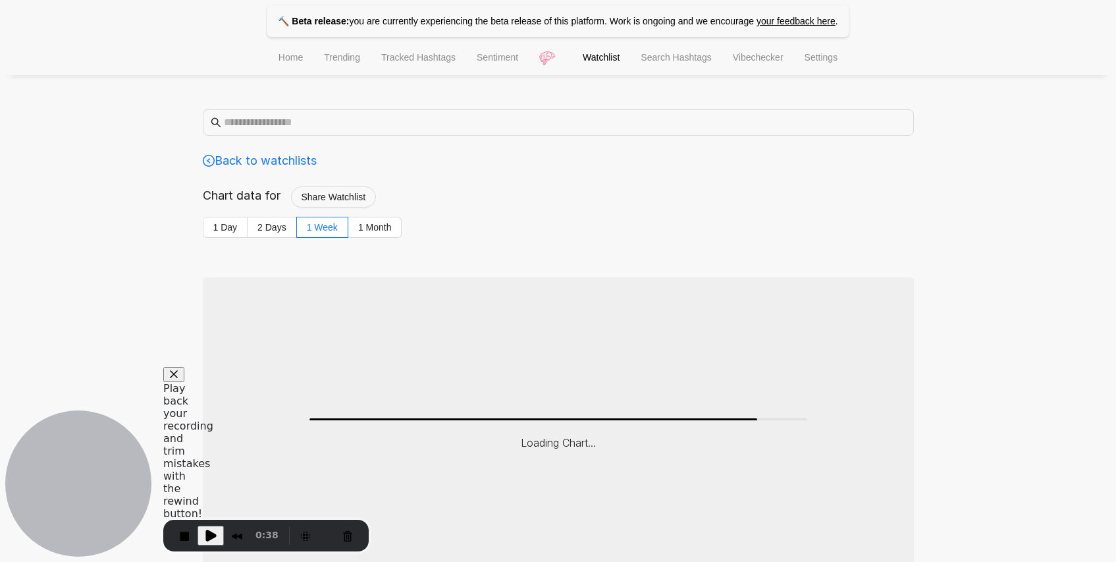
click at [184, 382] on button "Close" at bounding box center [173, 374] width 21 height 15
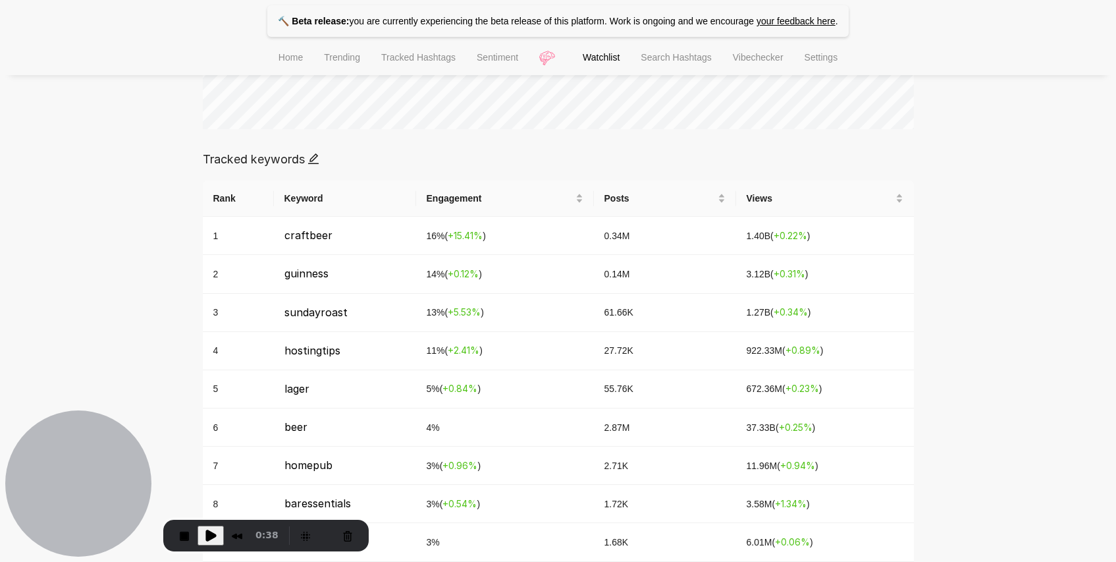
scroll to position [0, 0]
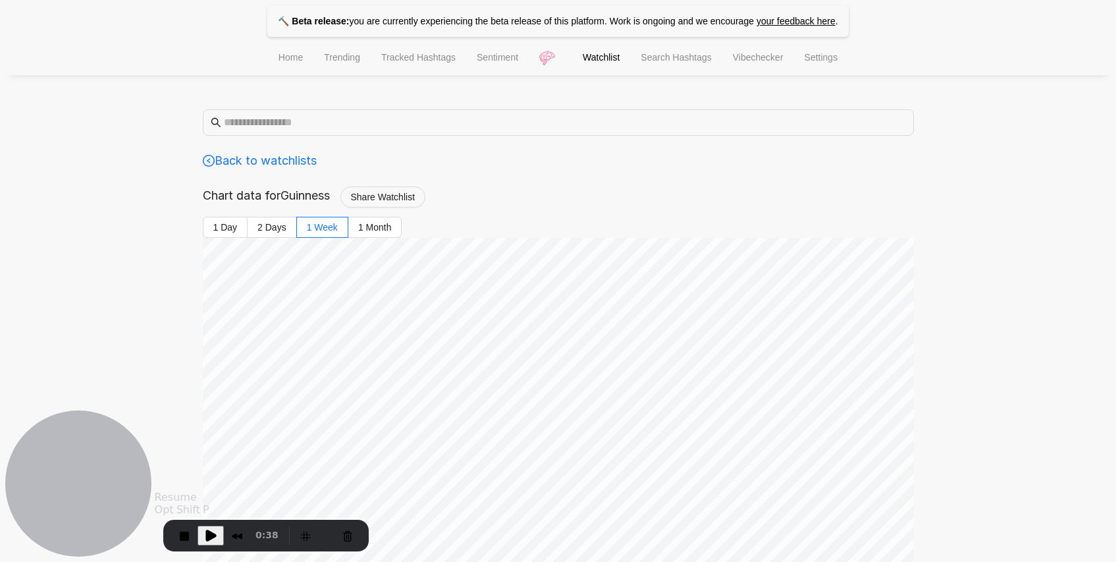
click at [209, 535] on span "Play Recording" at bounding box center [211, 535] width 16 height 16
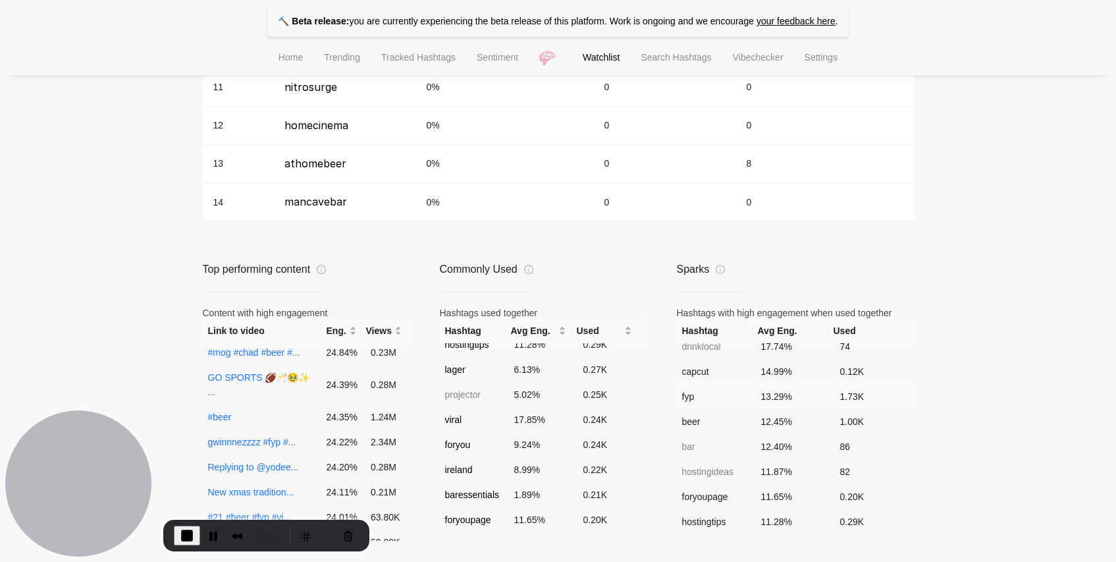
scroll to position [77, 0]
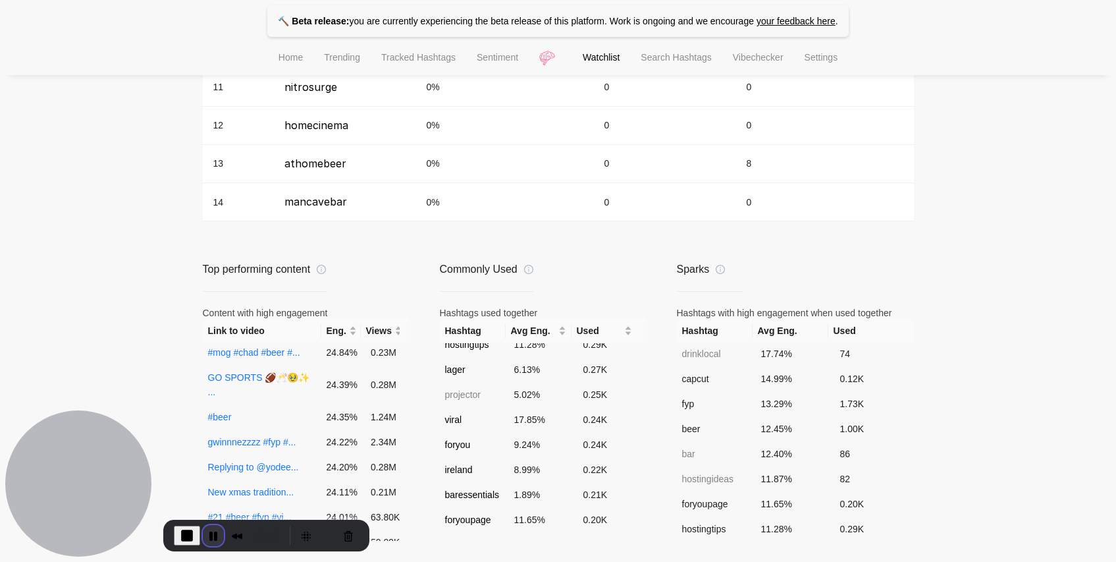
click at [203, 533] on button "Pause Recording" at bounding box center [213, 535] width 21 height 21
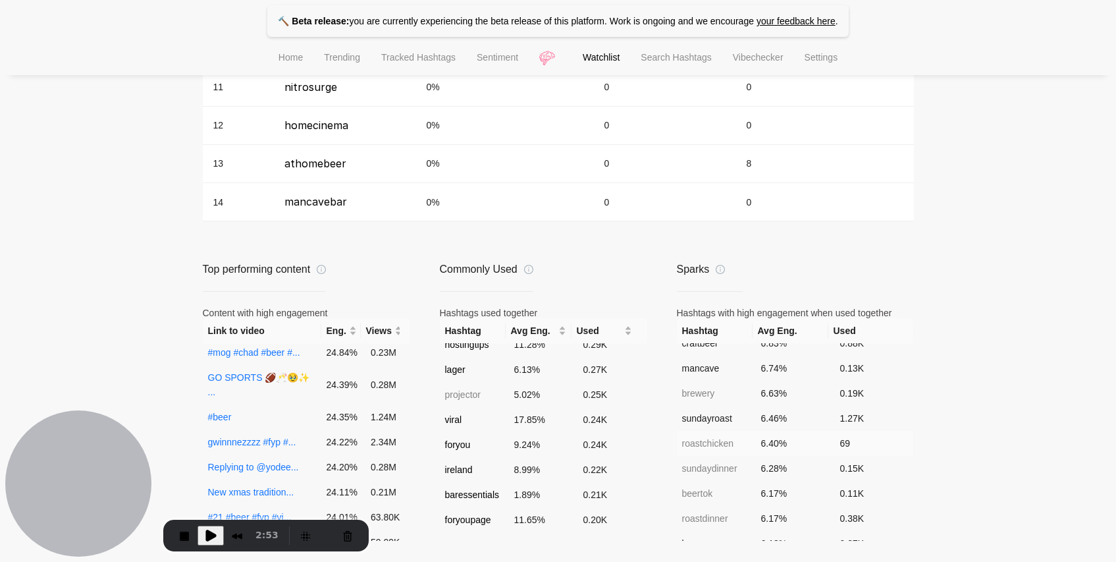
scroll to position [748, 0]
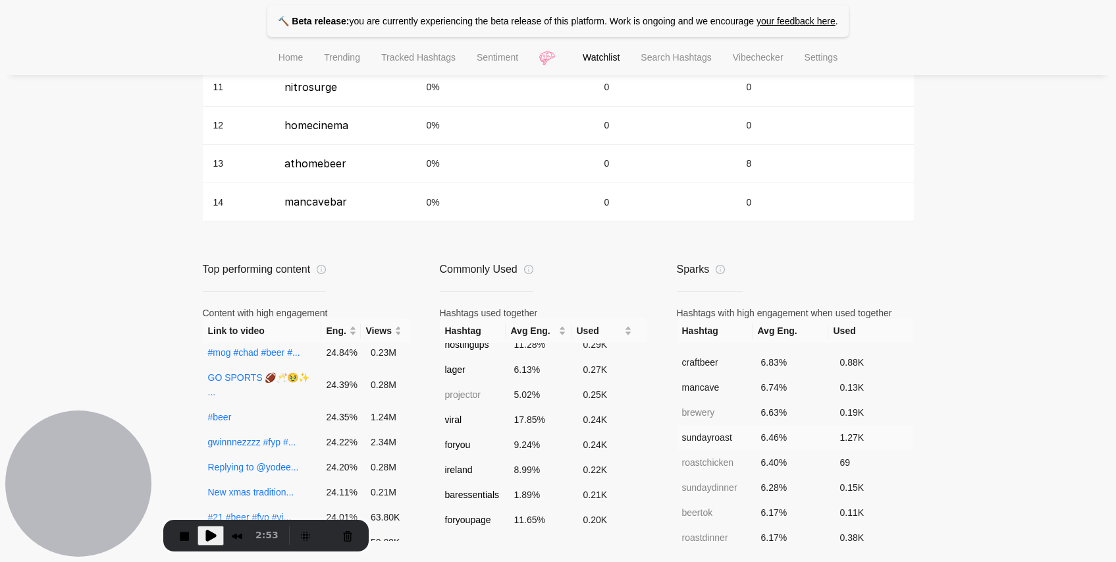
click at [700, 425] on td "sundayroast" at bounding box center [716, 437] width 79 height 25
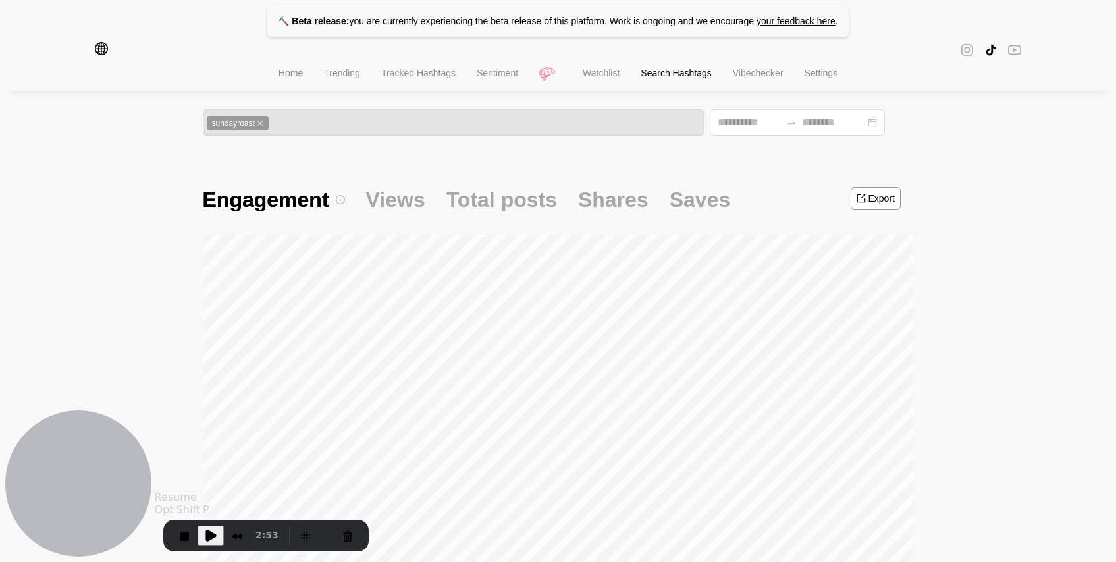
click at [209, 537] on span "Play Recording" at bounding box center [211, 535] width 16 height 16
click at [396, 209] on span "Views" at bounding box center [395, 200] width 59 height 28
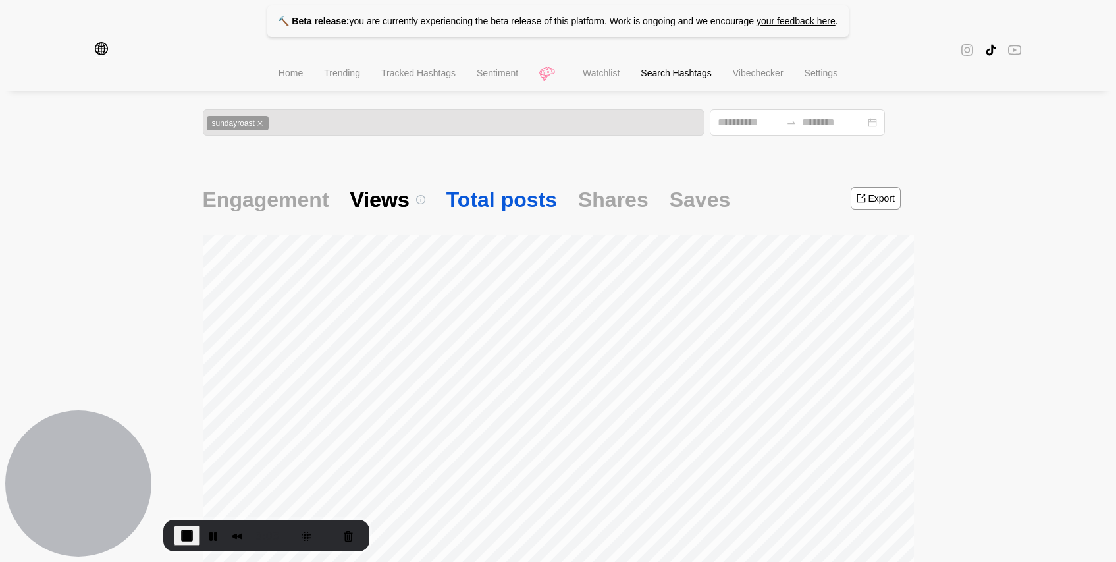
click at [490, 202] on span "Total posts" at bounding box center [501, 200] width 111 height 28
click at [591, 217] on div "Shares" at bounding box center [613, 199] width 70 height 49
click at [678, 211] on span "Saves" at bounding box center [700, 200] width 61 height 28
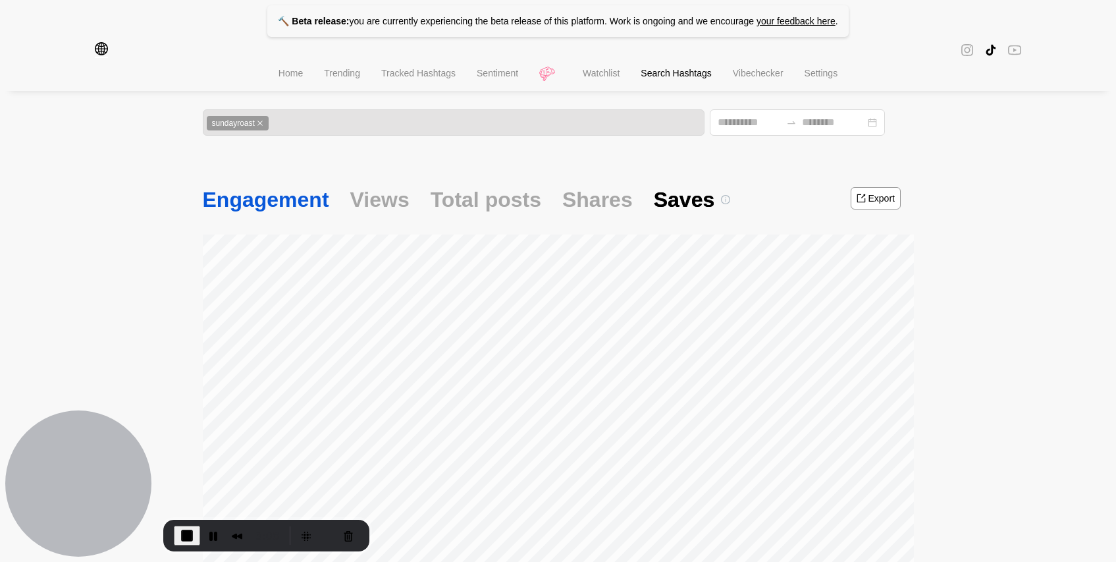
click at [250, 196] on span "Engagement" at bounding box center [266, 200] width 126 height 28
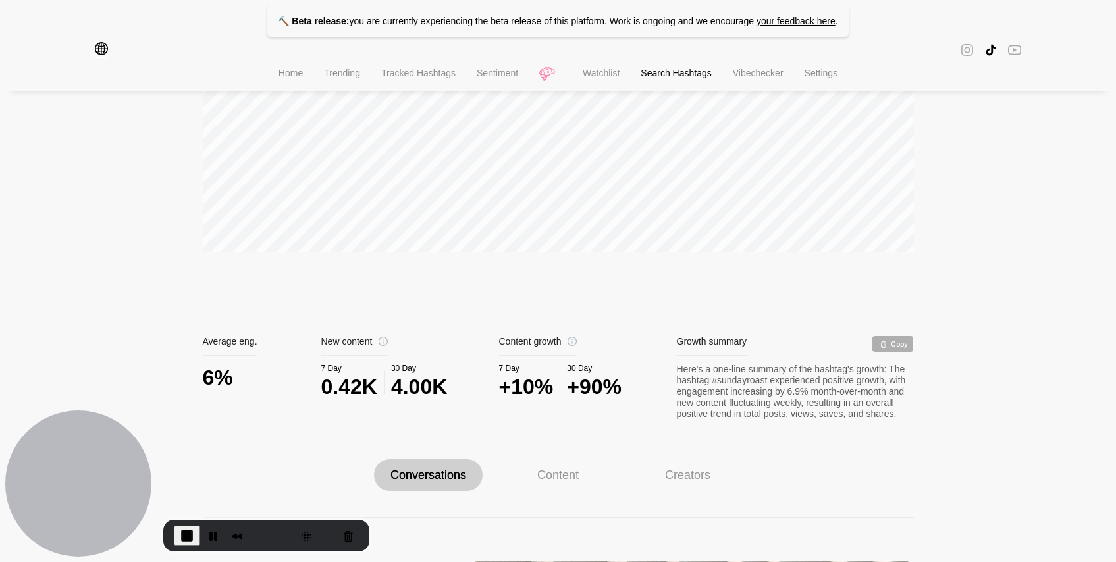
scroll to position [527, 0]
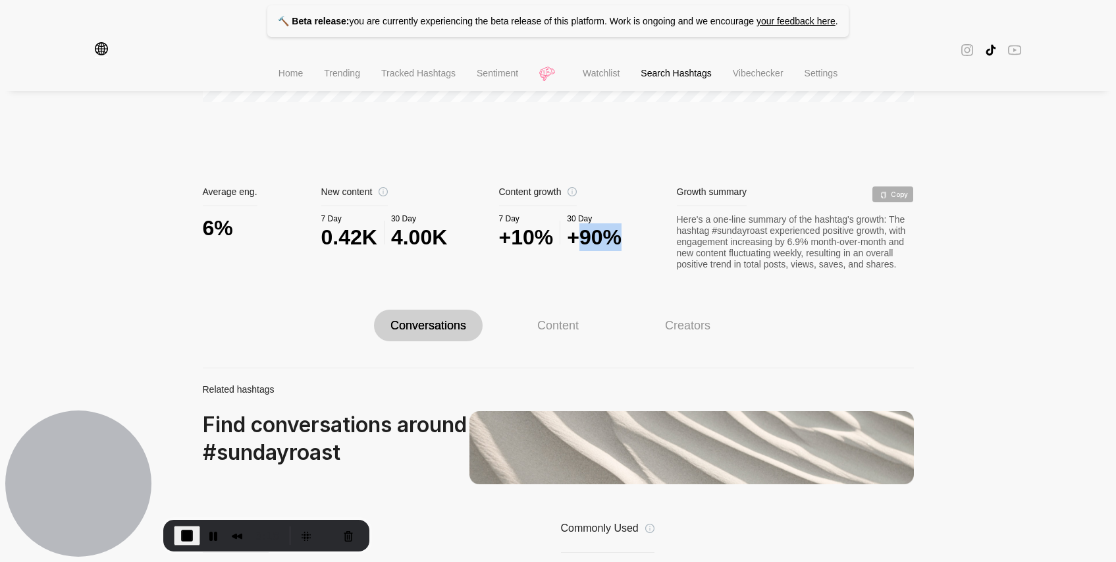
drag, startPoint x: 628, startPoint y: 240, endPoint x: 576, endPoint y: 240, distance: 51.4
click at [576, 240] on div "7 Day +10% 30 Day +90%" at bounding box center [588, 232] width 178 height 37
click at [578, 246] on div "+90%" at bounding box center [594, 237] width 55 height 28
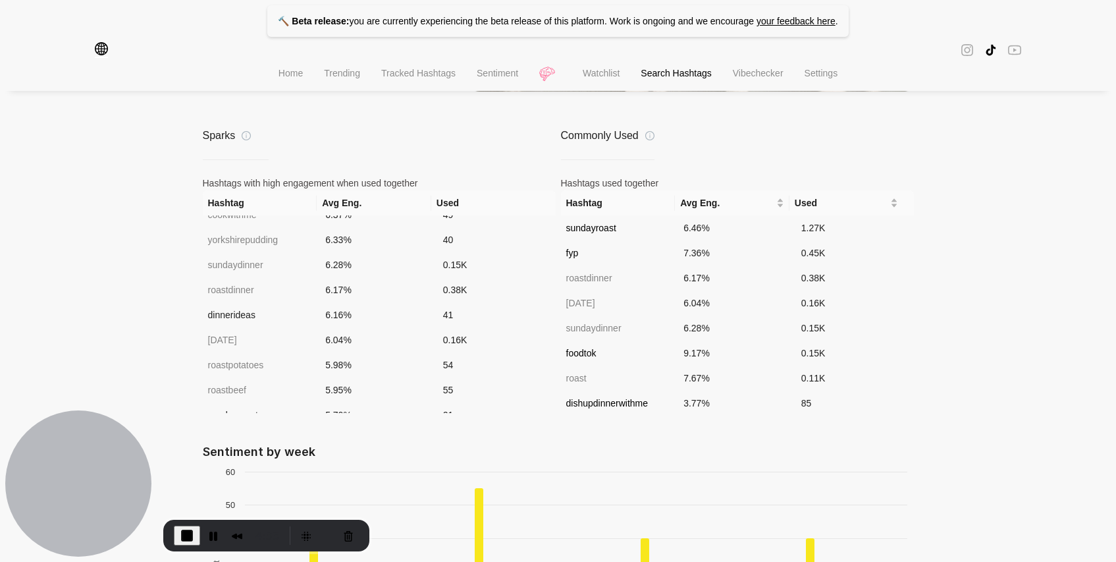
scroll to position [1129, 0]
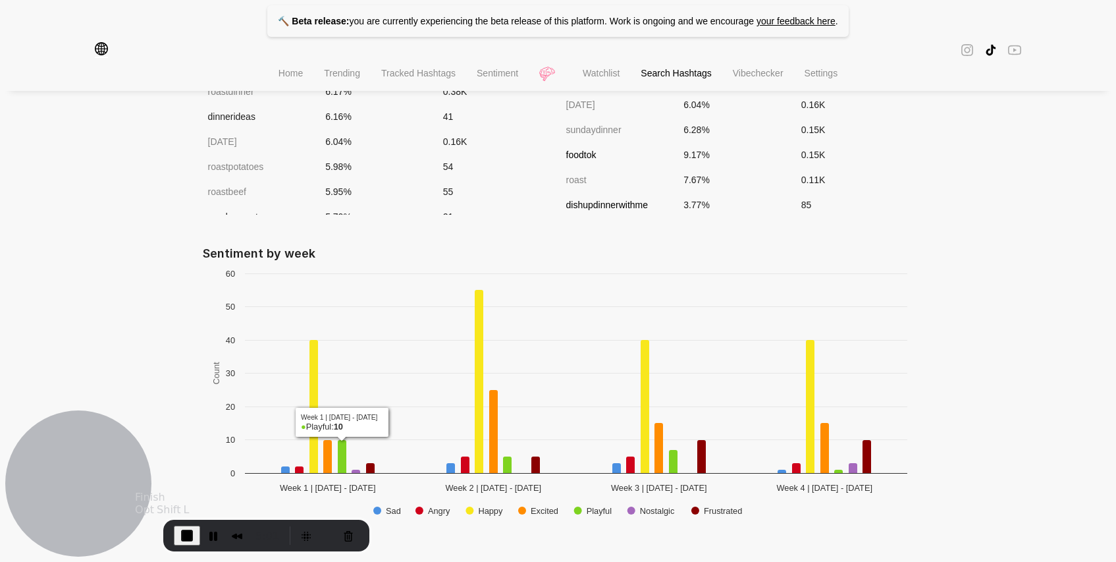
click at [182, 534] on span "End Recording" at bounding box center [187, 535] width 16 height 16
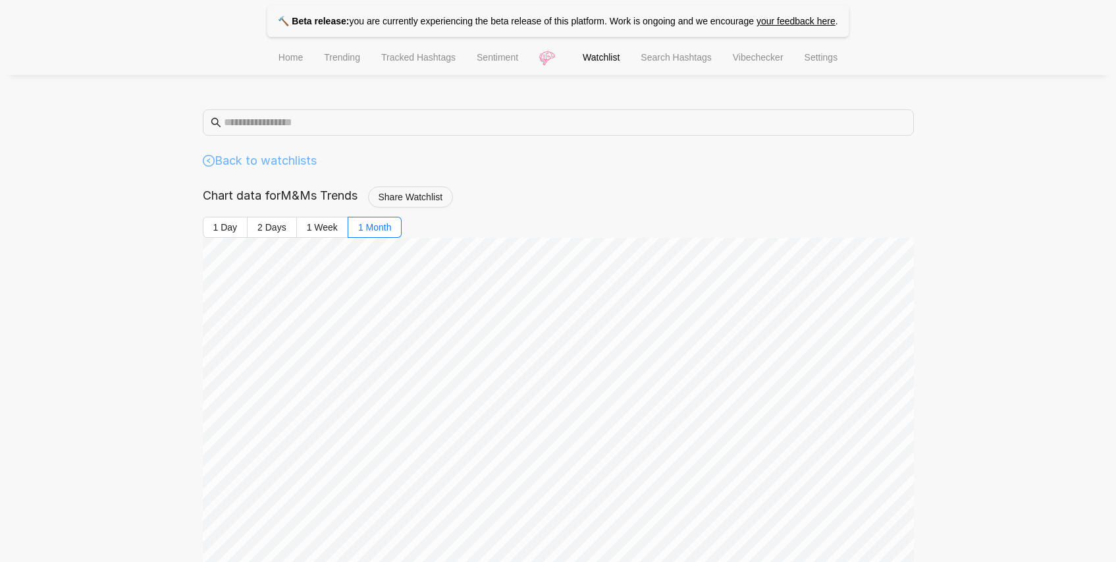
click at [244, 165] on link "Back to watchlists" at bounding box center [260, 160] width 114 height 18
